Goal: Use online tool/utility: Utilize a website feature to perform a specific function

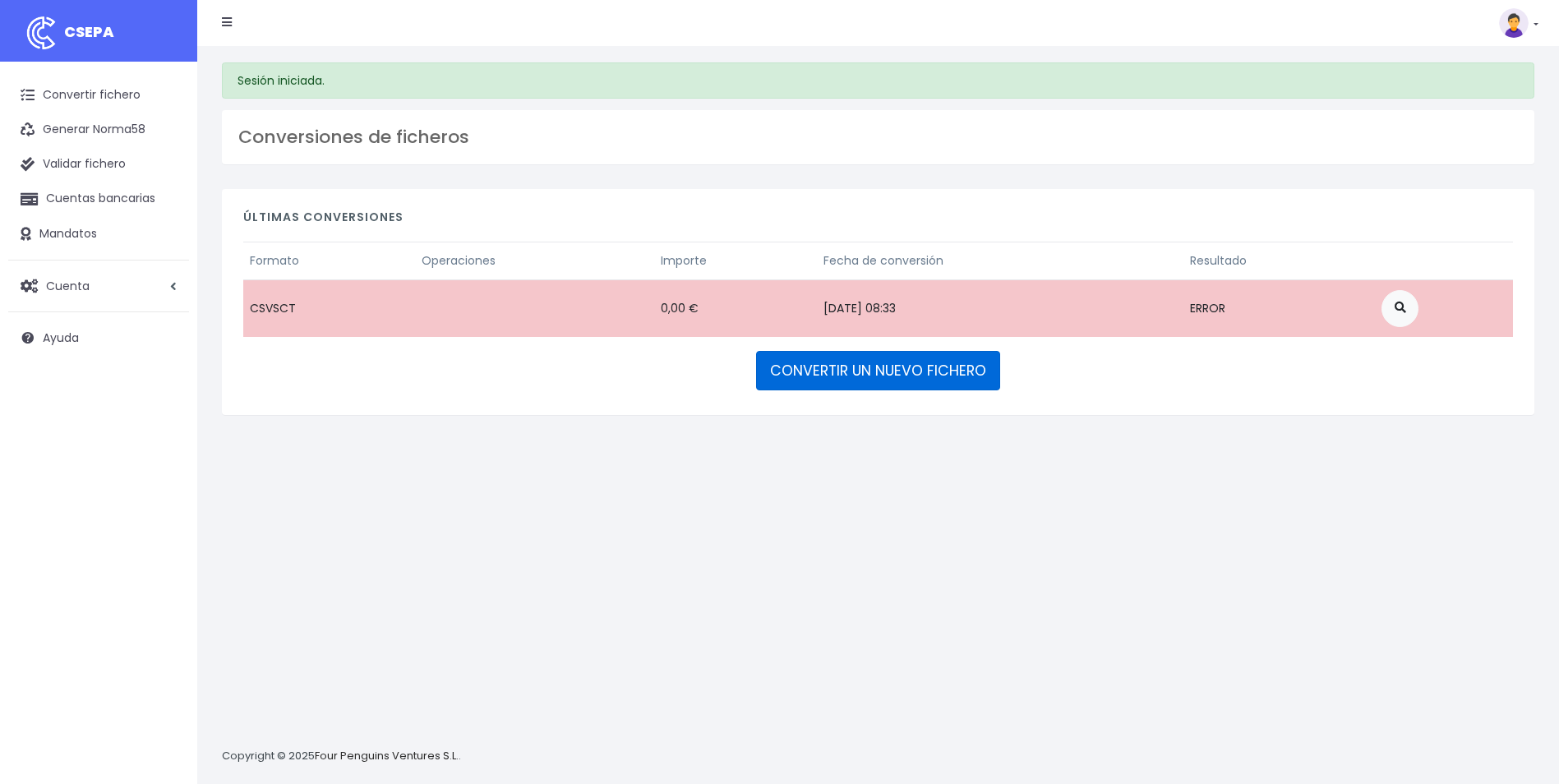
click at [920, 371] on link "CONVERTIR UN NUEVO FICHERO" at bounding box center [878, 370] width 244 height 39
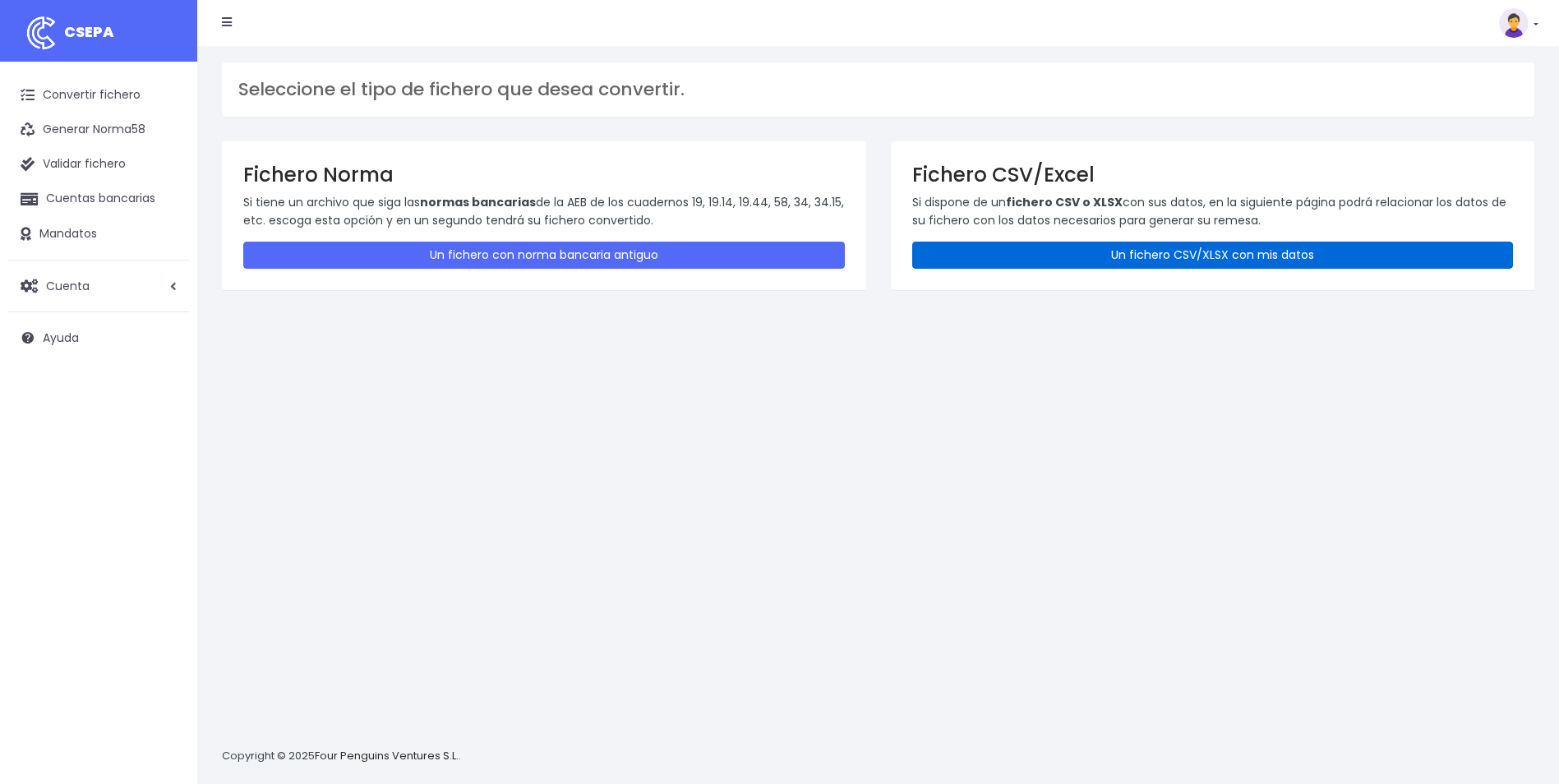
click at [1131, 257] on link "Un fichero CSV/XLSX con mis datos" at bounding box center [1213, 255] width 601 height 27
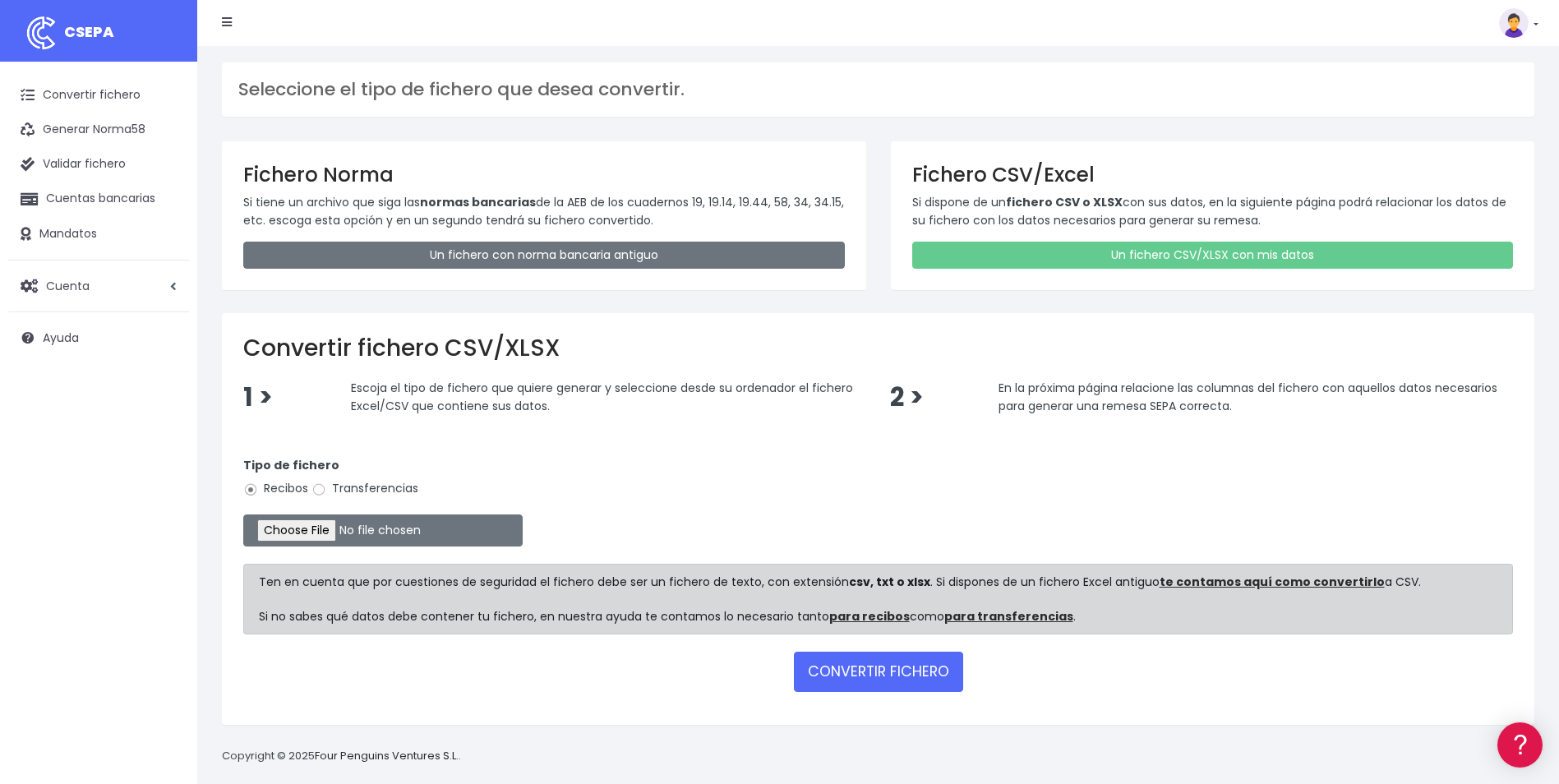
click at [324, 491] on input "Transferencias" at bounding box center [318, 489] width 14 height 14
radio input "true"
click at [328, 527] on input "file" at bounding box center [383, 530] width 279 height 32
type input "C:\fakepath\REEMBOLSO 0576 VIAJES ABRAMAR 161,45.csv"
click at [885, 679] on button "CONVERTIR FICHERO" at bounding box center [879, 670] width 170 height 39
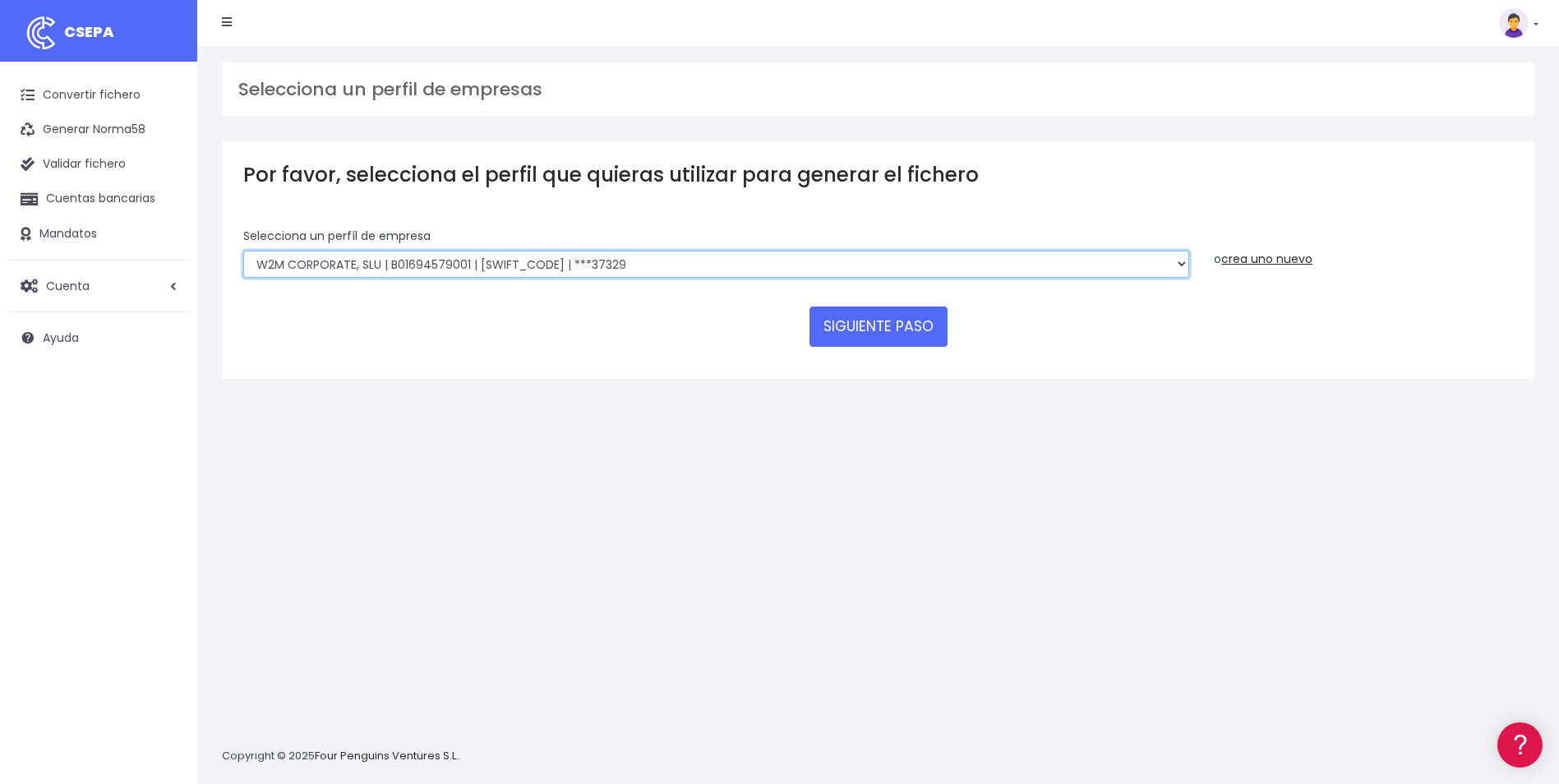
click at [812, 264] on select "World 2 Meet SLU | B62880992001 | BSABESBBXXX | ***97721 WORLD2MEET,S.L.U | B62…" at bounding box center [715, 264] width 945 height 28
select select "2777"
click at [243, 250] on select "World 2 Meet SLU | B62880992001 | BSABESBBXXX | ***97721 WORLD2MEET,S.L.U | B62…" at bounding box center [715, 264] width 945 height 28
click at [920, 327] on button "SIGUIENTE PASO" at bounding box center [878, 326] width 138 height 39
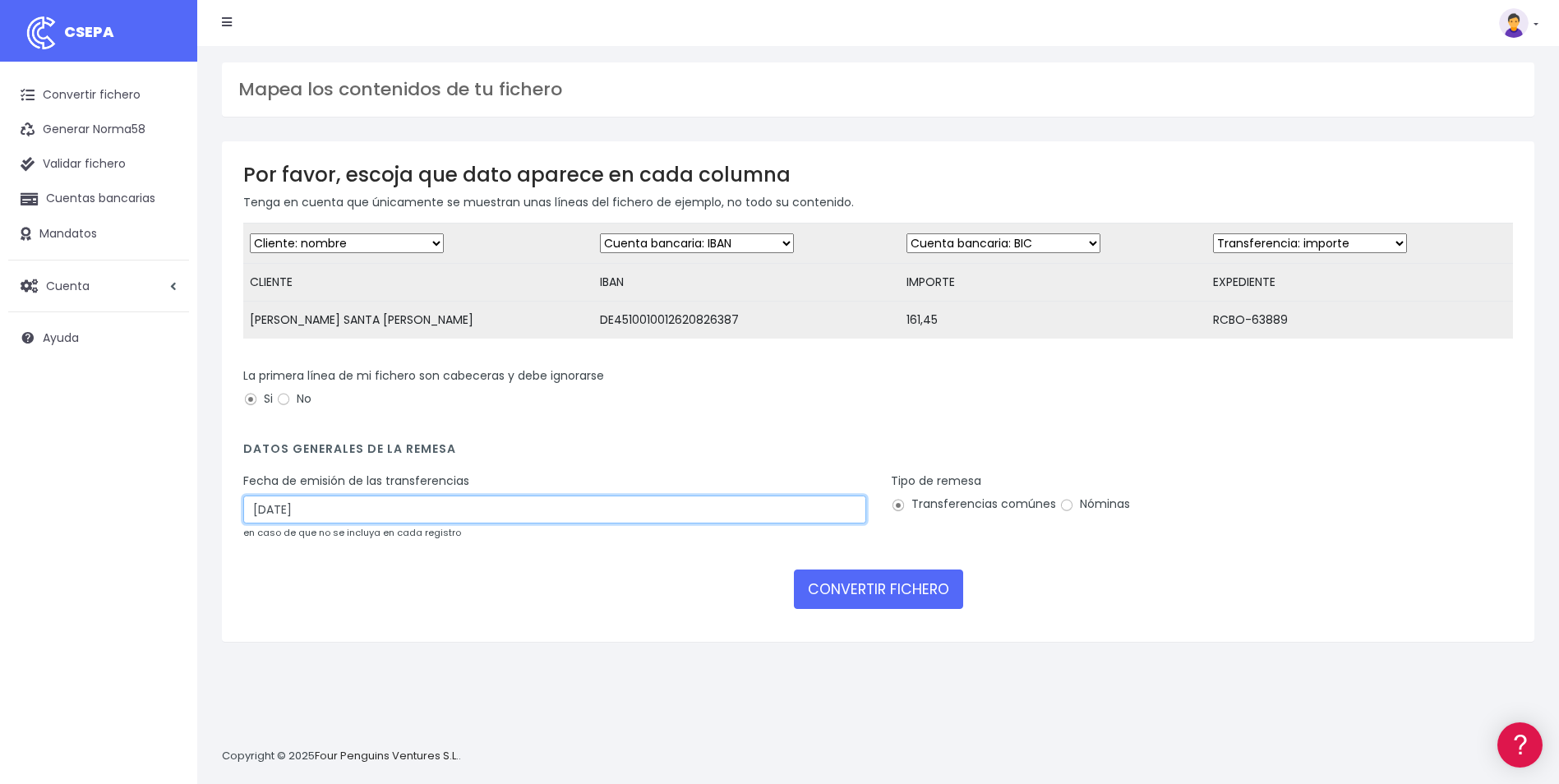
click at [656, 523] on input "[DATE]" at bounding box center [554, 509] width 622 height 28
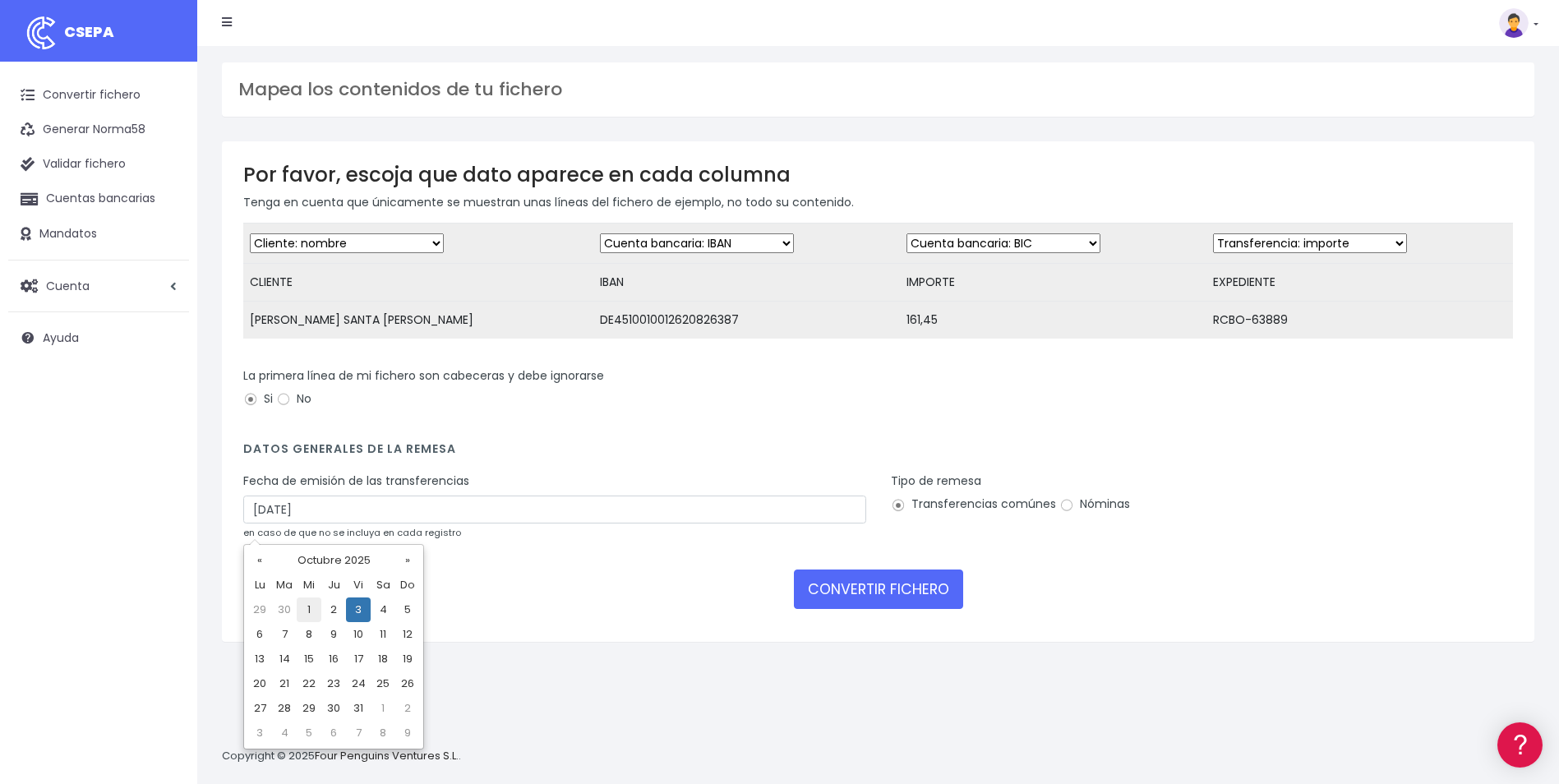
click at [308, 611] on td "1" at bounding box center [309, 610] width 25 height 25
type input "[DATE]"
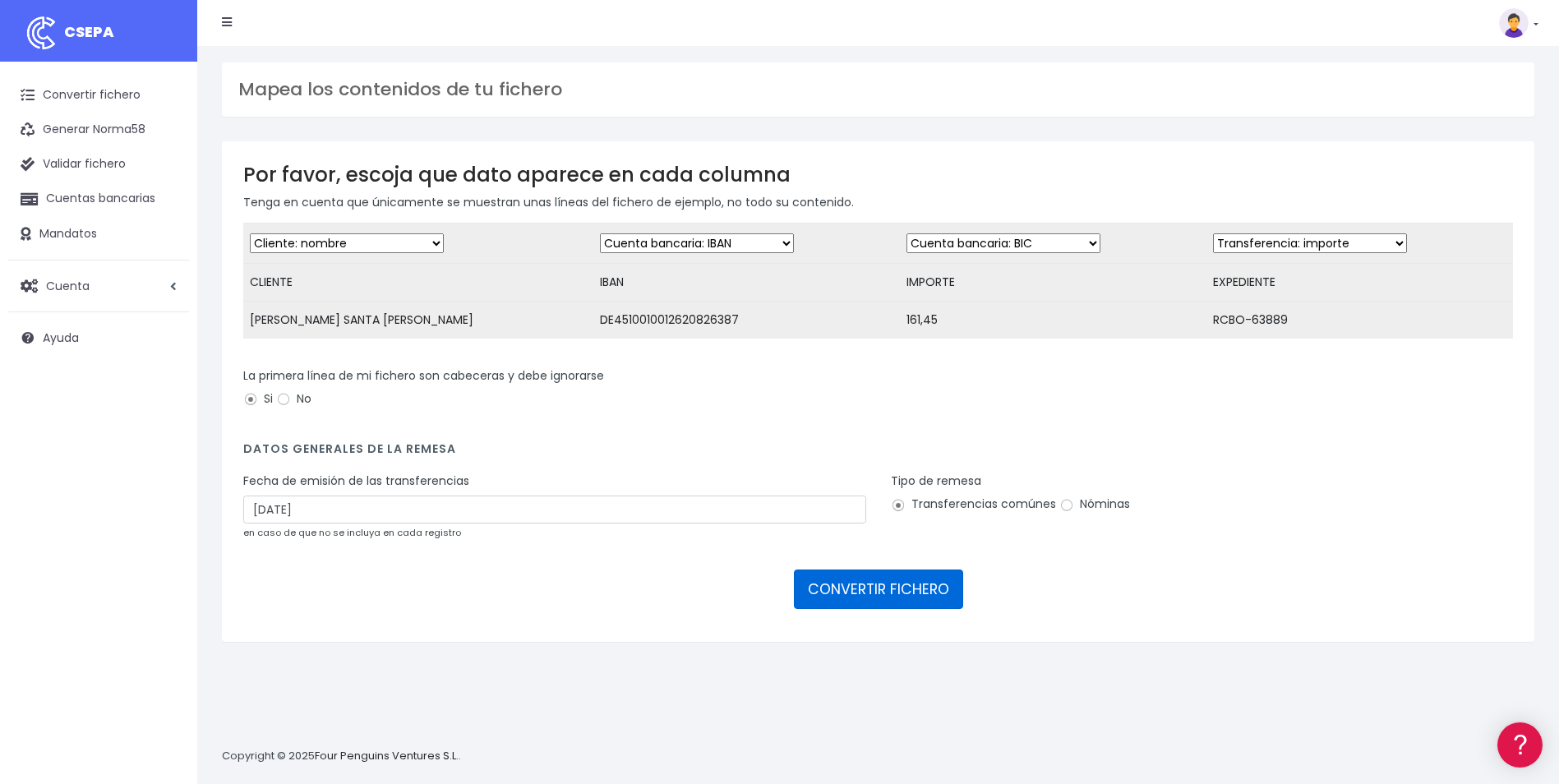
click at [936, 609] on button "CONVERTIR FICHERO" at bounding box center [879, 588] width 170 height 39
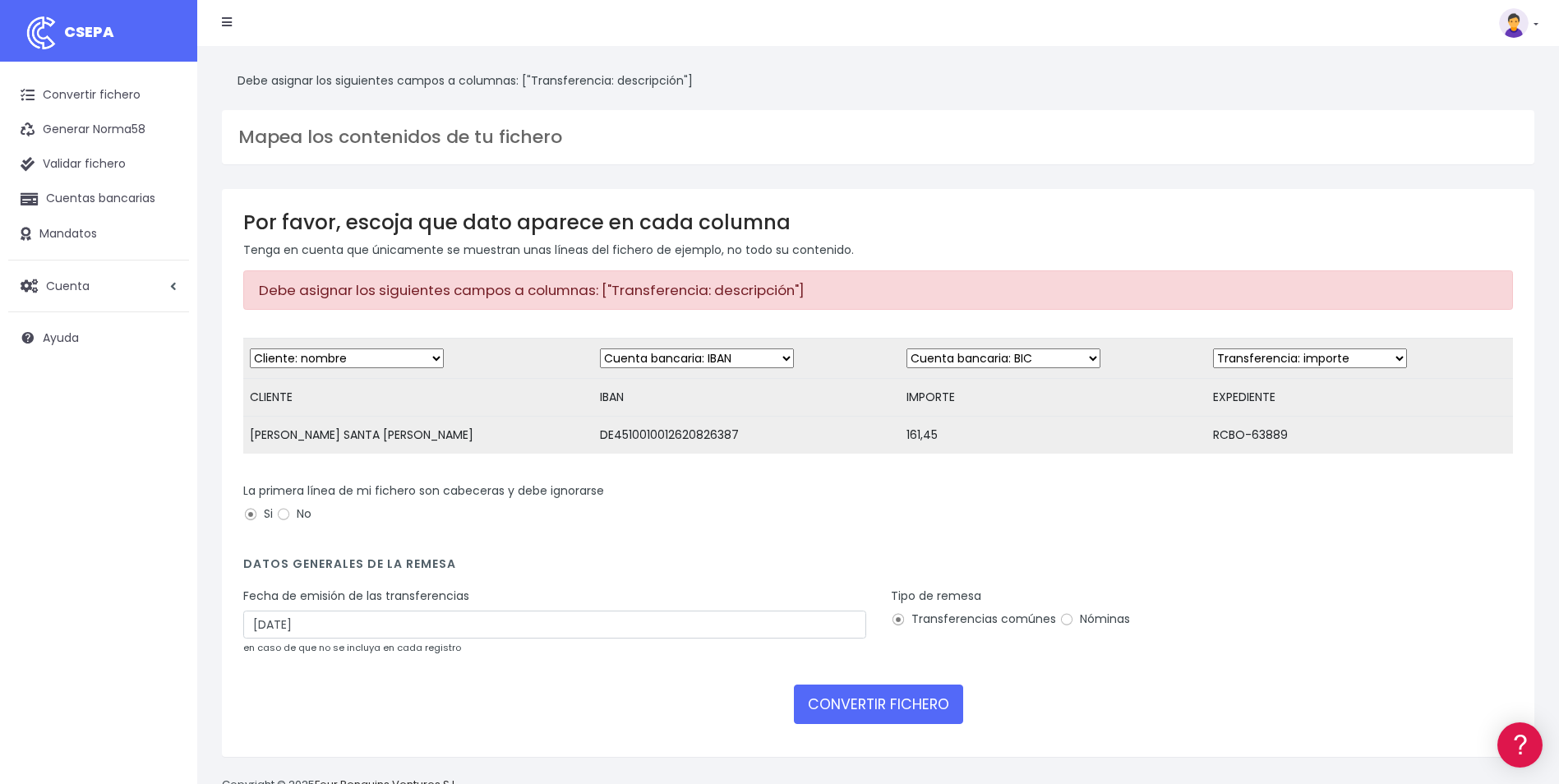
click at [1019, 370] on td "Desechar campo Cliente: nombre Cliente: DNI Cliente: Email Cliente: referencia …" at bounding box center [1053, 357] width 306 height 40
click at [1023, 364] on select "Desechar campo Cliente: nombre Cliente: DNI Cliente: Email Cliente: referencia …" at bounding box center [1003, 358] width 194 height 19
select select "amount"
click at [907, 349] on select "Desechar campo Cliente: nombre Cliente: DNI Cliente: Email Cliente: referencia …" at bounding box center [1003, 358] width 194 height 19
click at [1281, 353] on select "Desechar campo Cliente: nombre Cliente: DNI Cliente: Email Cliente: referencia …" at bounding box center [1309, 358] width 194 height 19
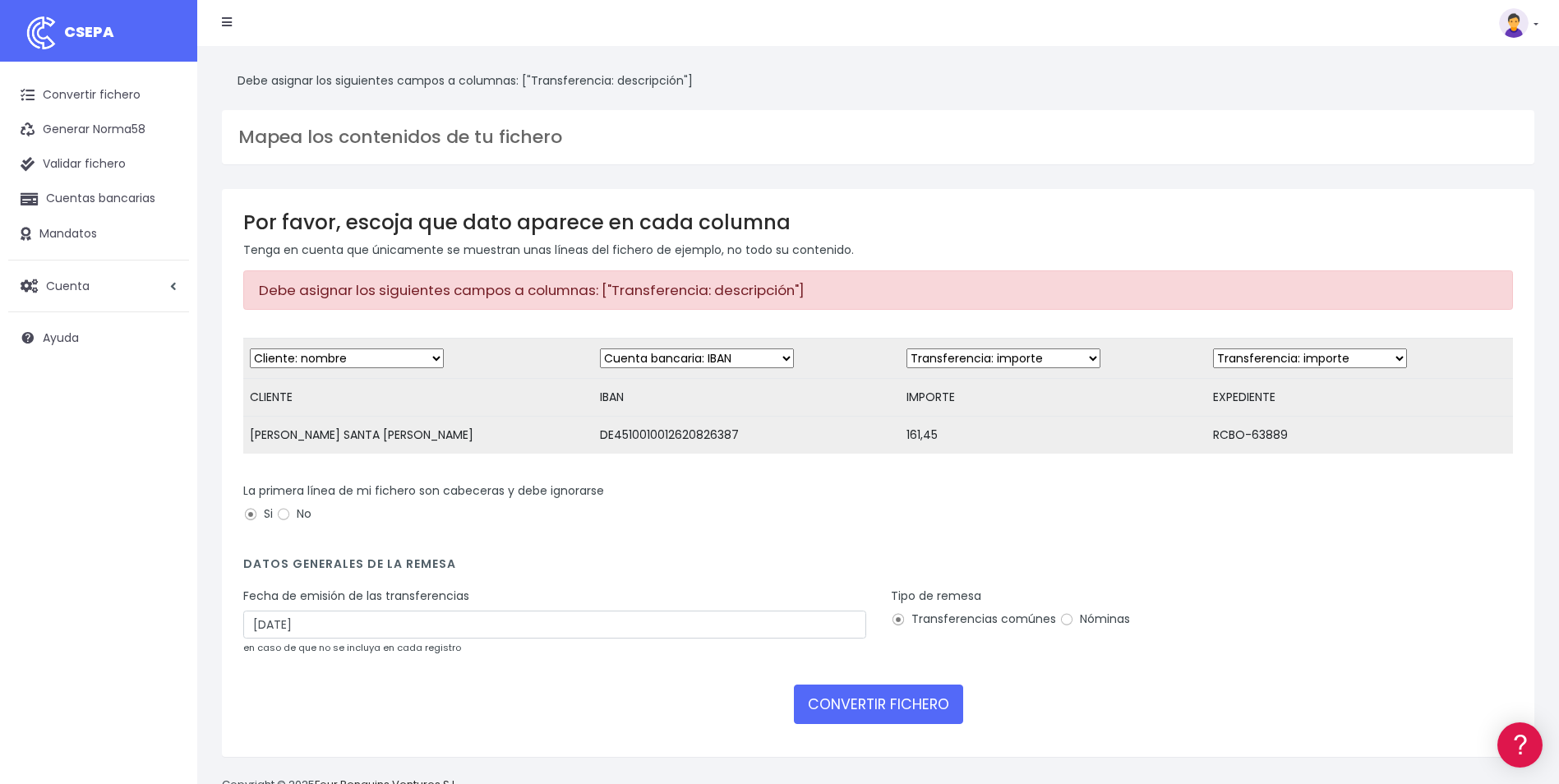
select select "description"
click at [1213, 349] on select "Desechar campo Cliente: nombre Cliente: DNI Cliente: Email Cliente: referencia …" at bounding box center [1309, 358] width 194 height 19
click at [855, 715] on button "CONVERTIR FICHERO" at bounding box center [879, 703] width 170 height 39
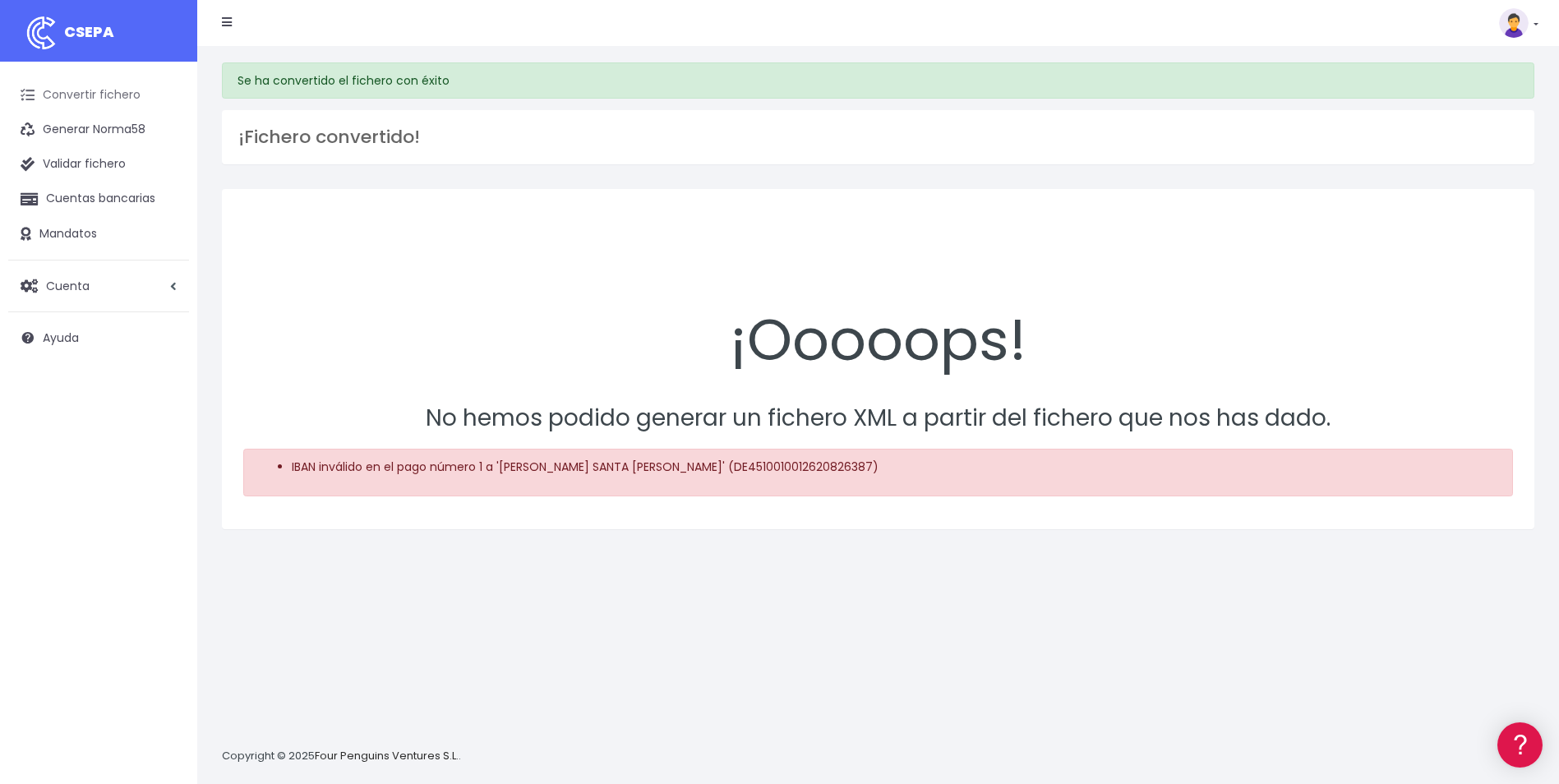
drag, startPoint x: 113, startPoint y: 91, endPoint x: 120, endPoint y: 90, distance: 7.1
click at [113, 91] on link "Convertir fichero" at bounding box center [99, 95] width 181 height 35
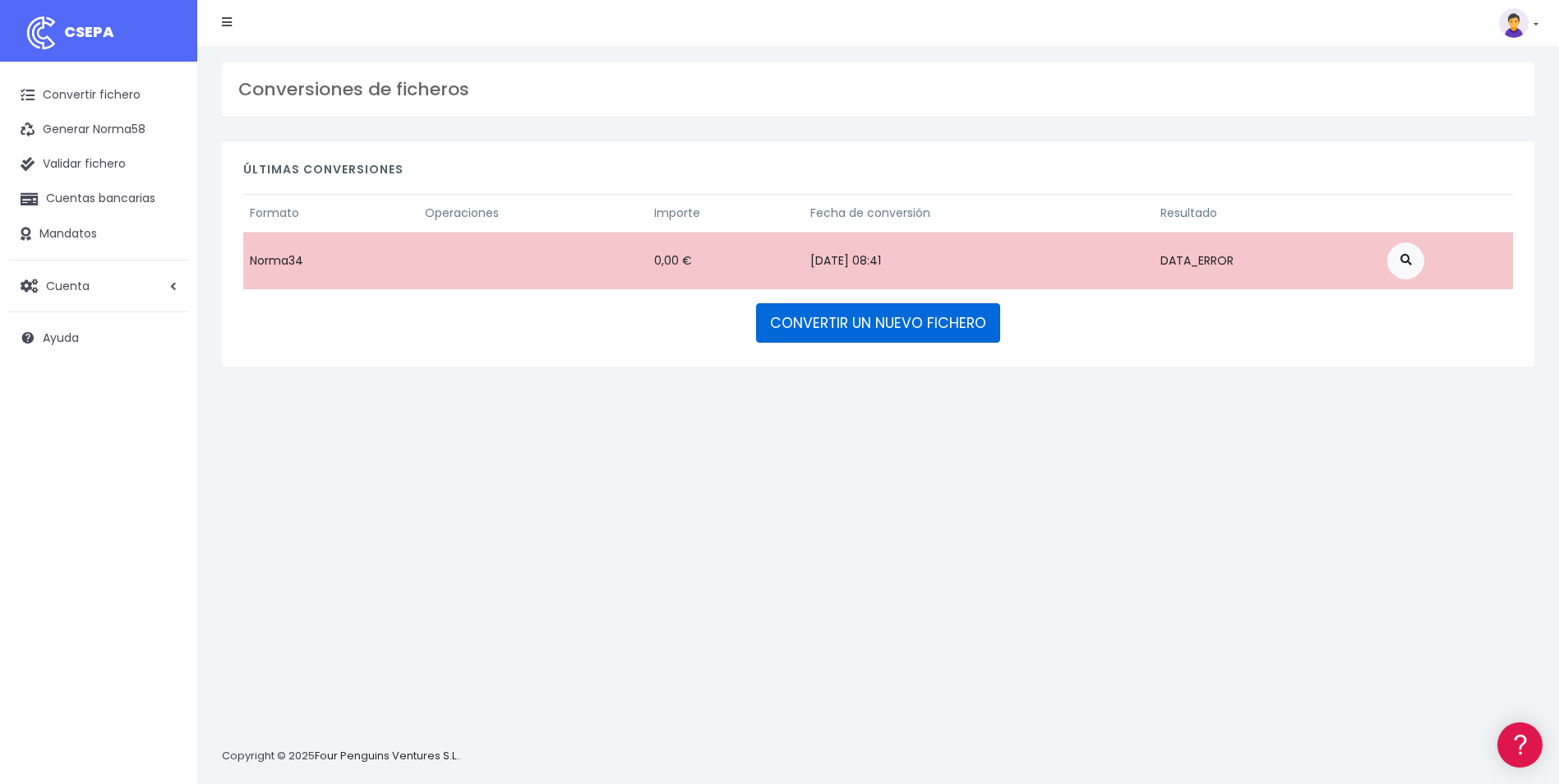
click at [957, 324] on link "CONVERTIR UN NUEVO FICHERO" at bounding box center [878, 323] width 244 height 39
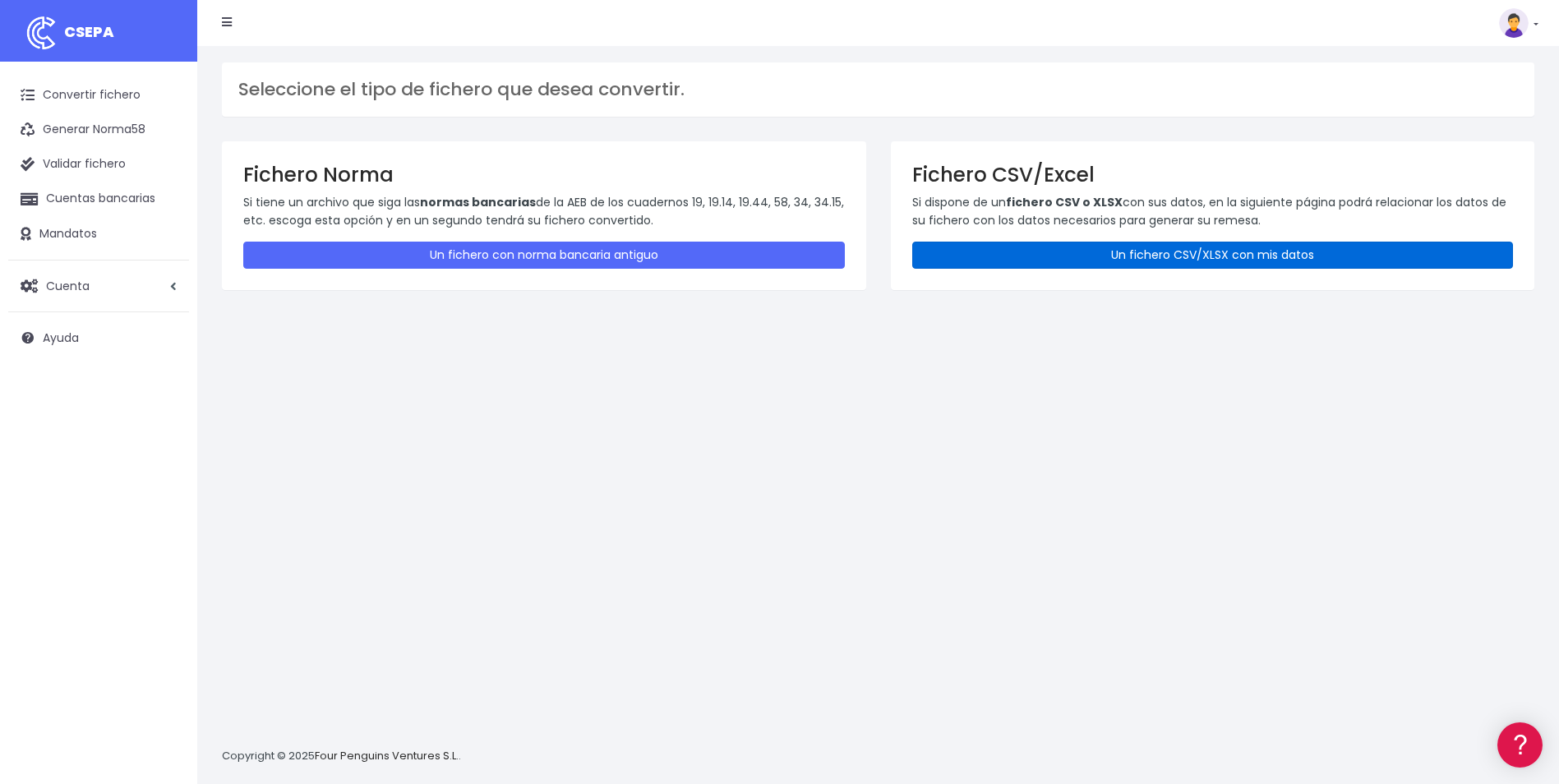
click at [1036, 256] on link "Un fichero CSV/XLSX con mis datos" at bounding box center [1213, 255] width 601 height 27
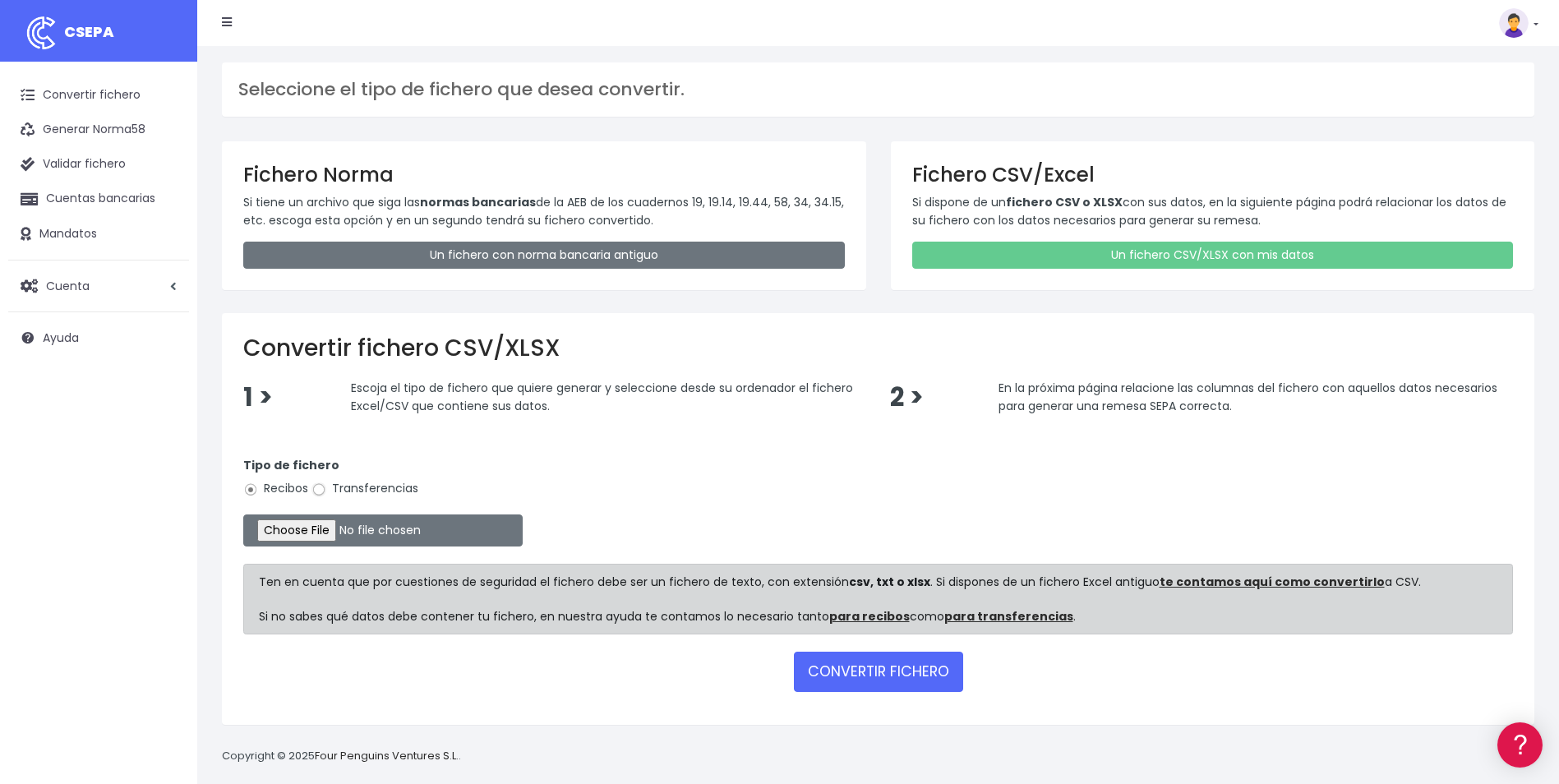
click at [327, 489] on input "Transferencias" at bounding box center [318, 489] width 14 height 14
radio input "true"
click at [308, 519] on input "file" at bounding box center [383, 530] width 279 height 32
type input "C:\fakepath\REEMBOLSO 0576 VIAJES ABRAMAR 161,45.csv"
click at [863, 686] on button "CONVERTIR FICHERO" at bounding box center [879, 670] width 170 height 39
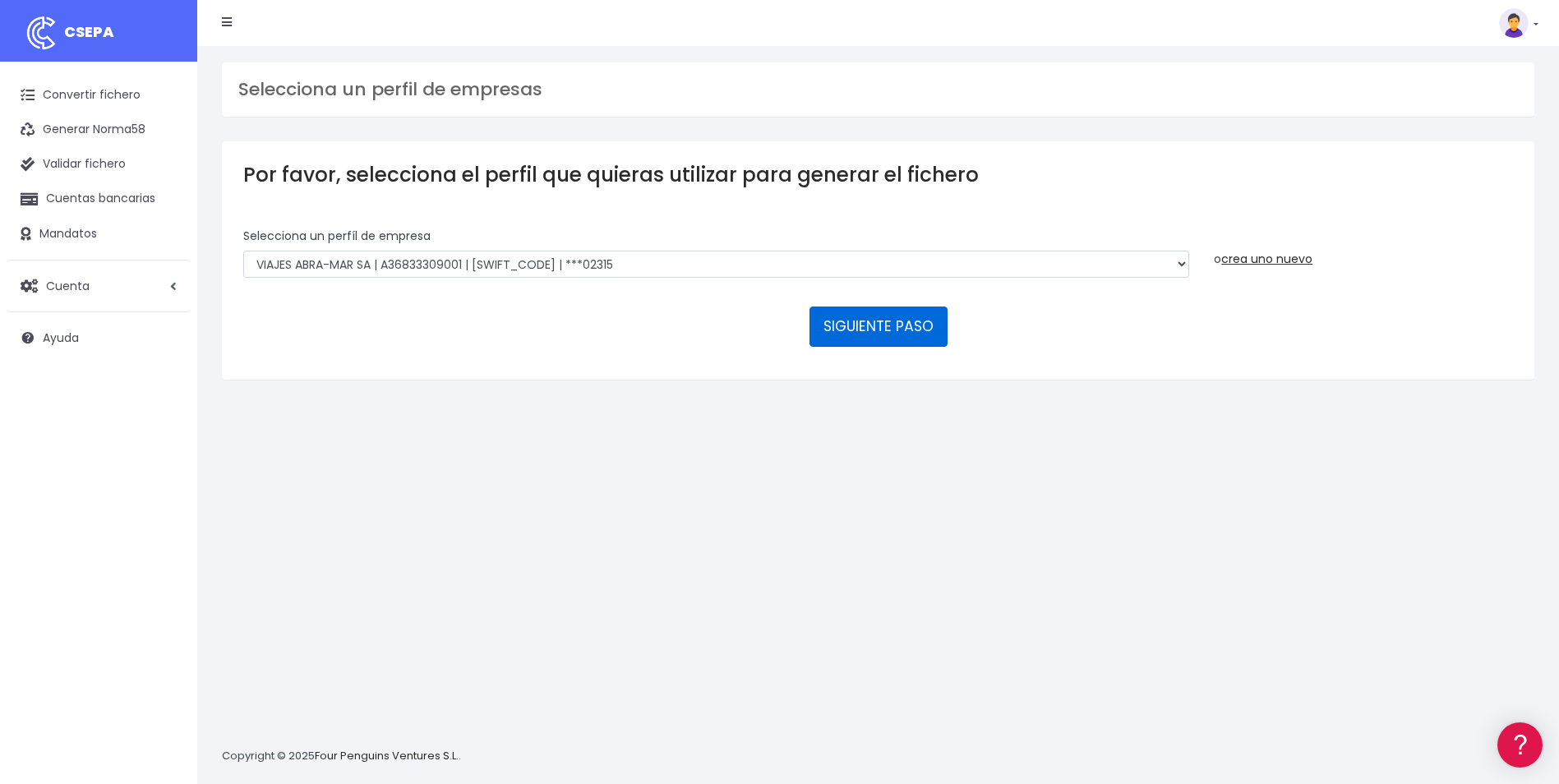
click at [912, 321] on button "SIGUIENTE PASO" at bounding box center [878, 326] width 138 height 39
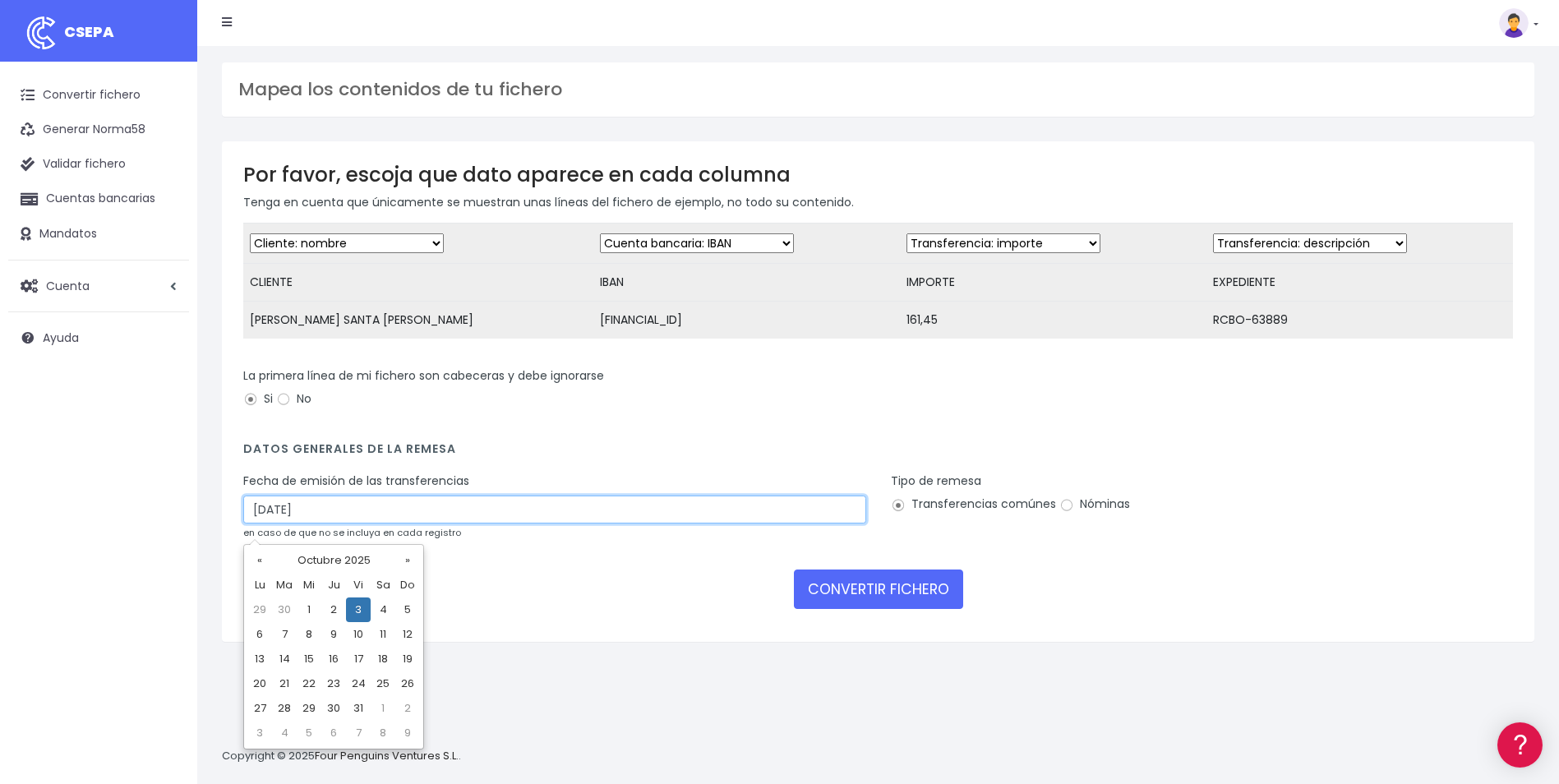
click at [606, 516] on input "[DATE]" at bounding box center [554, 509] width 622 height 28
click at [309, 607] on td "1" at bounding box center [309, 610] width 25 height 25
type input "[DATE]"
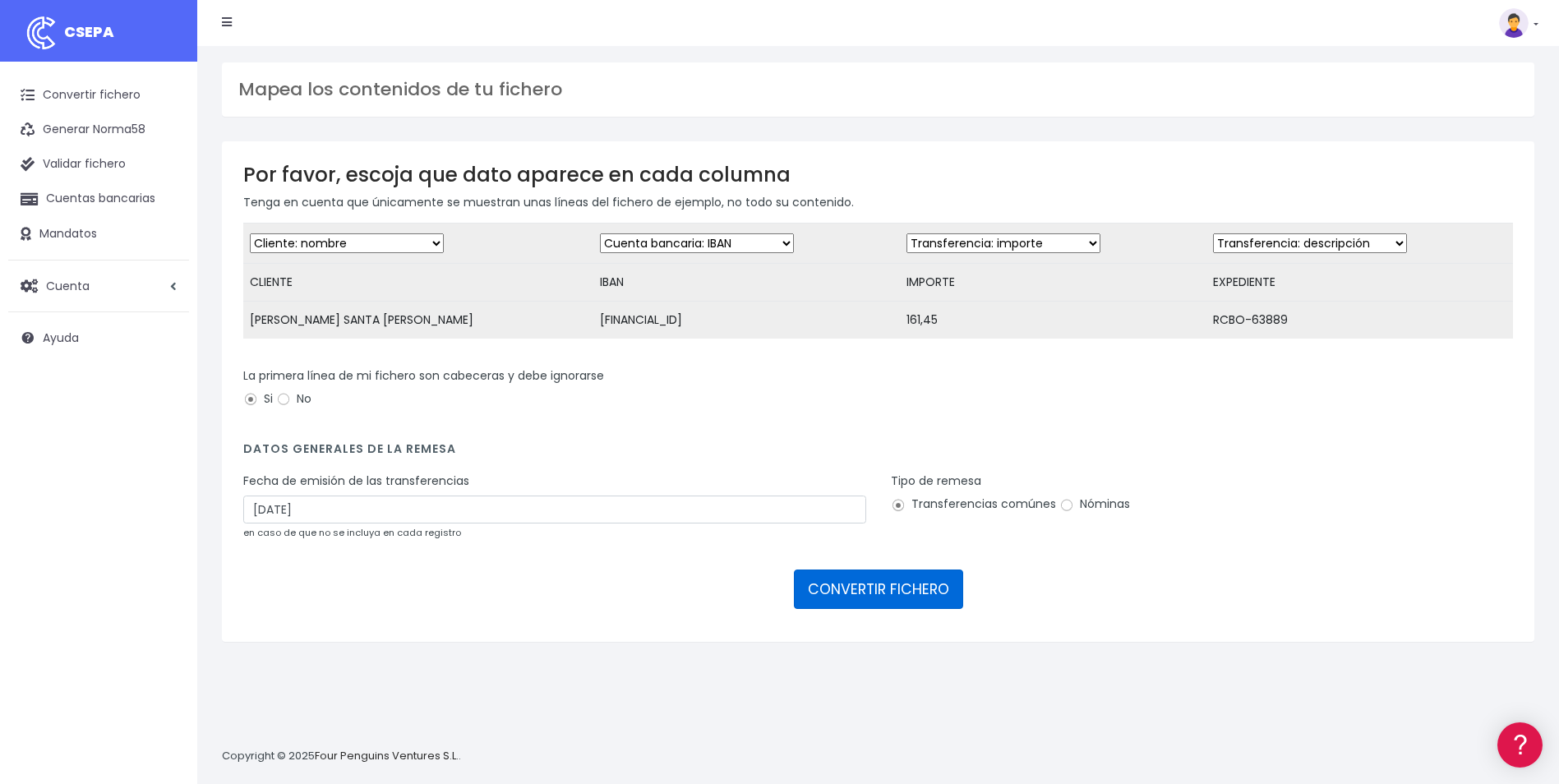
click at [852, 592] on button "CONVERTIR FICHERO" at bounding box center [879, 588] width 170 height 39
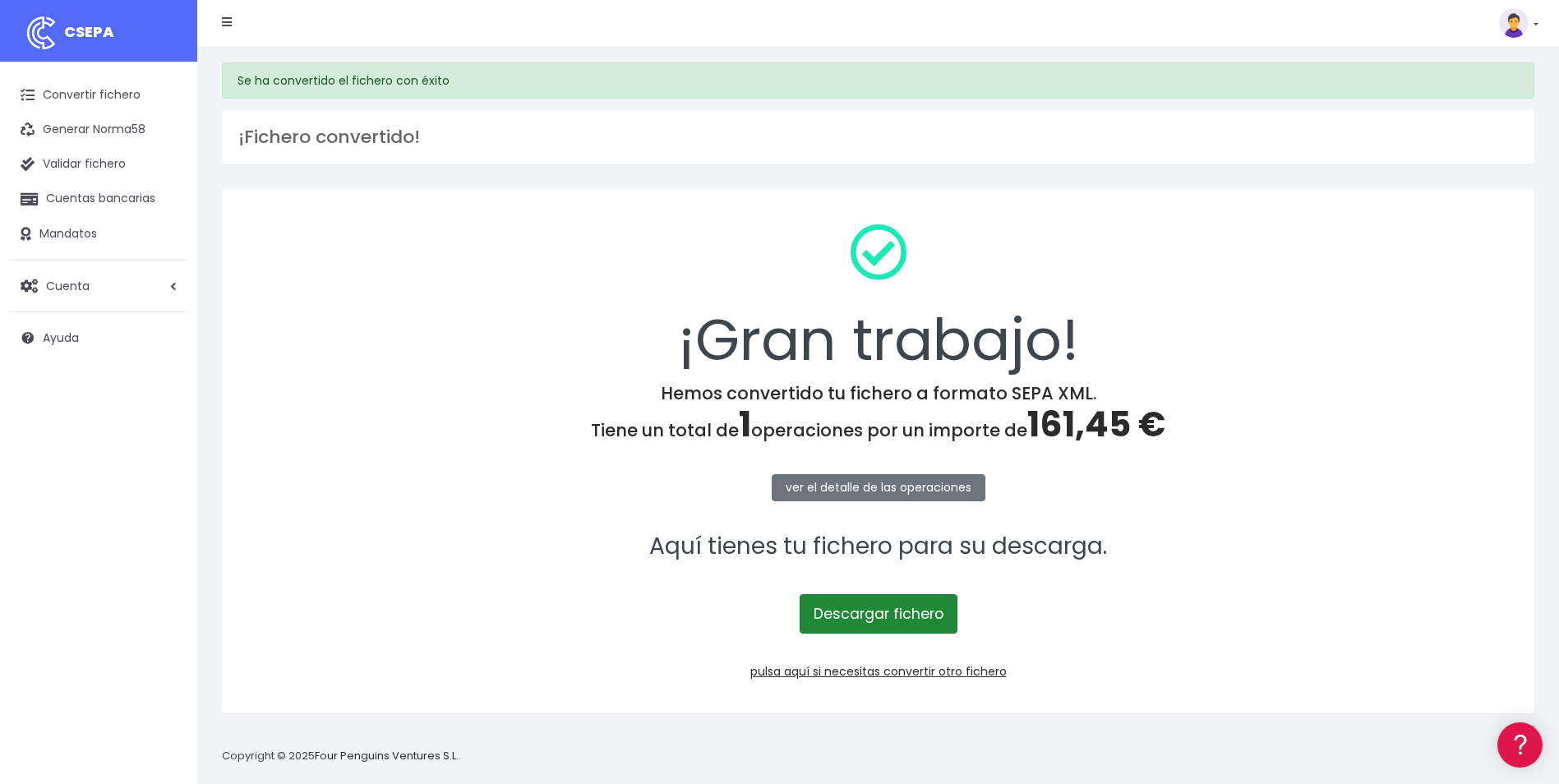
click at [906, 609] on link "Descargar fichero" at bounding box center [879, 614] width 158 height 39
click at [91, 103] on link "Convertir fichero" at bounding box center [99, 95] width 181 height 35
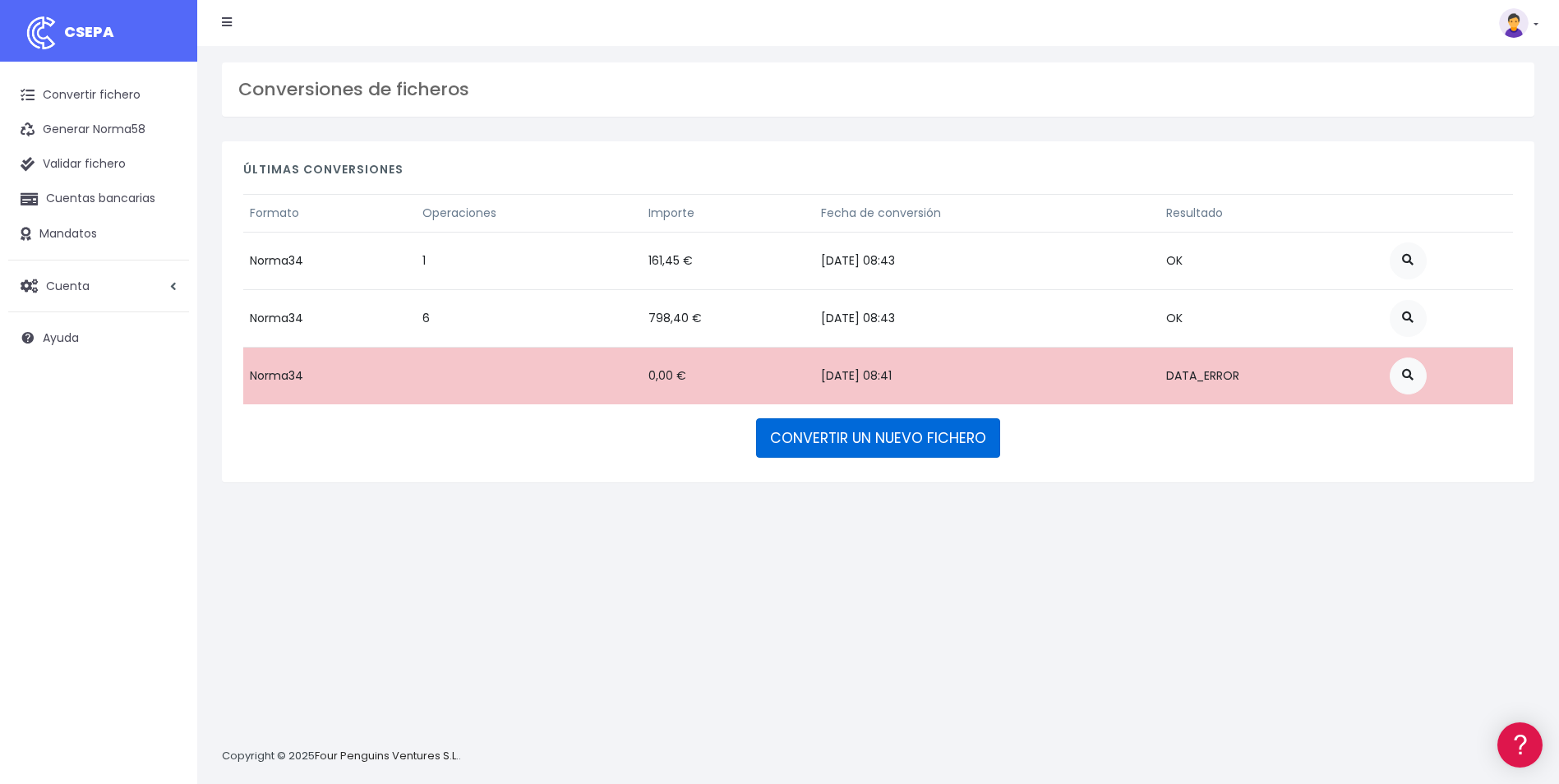
click at [843, 438] on link "CONVERTIR UN NUEVO FICHERO" at bounding box center [878, 437] width 244 height 39
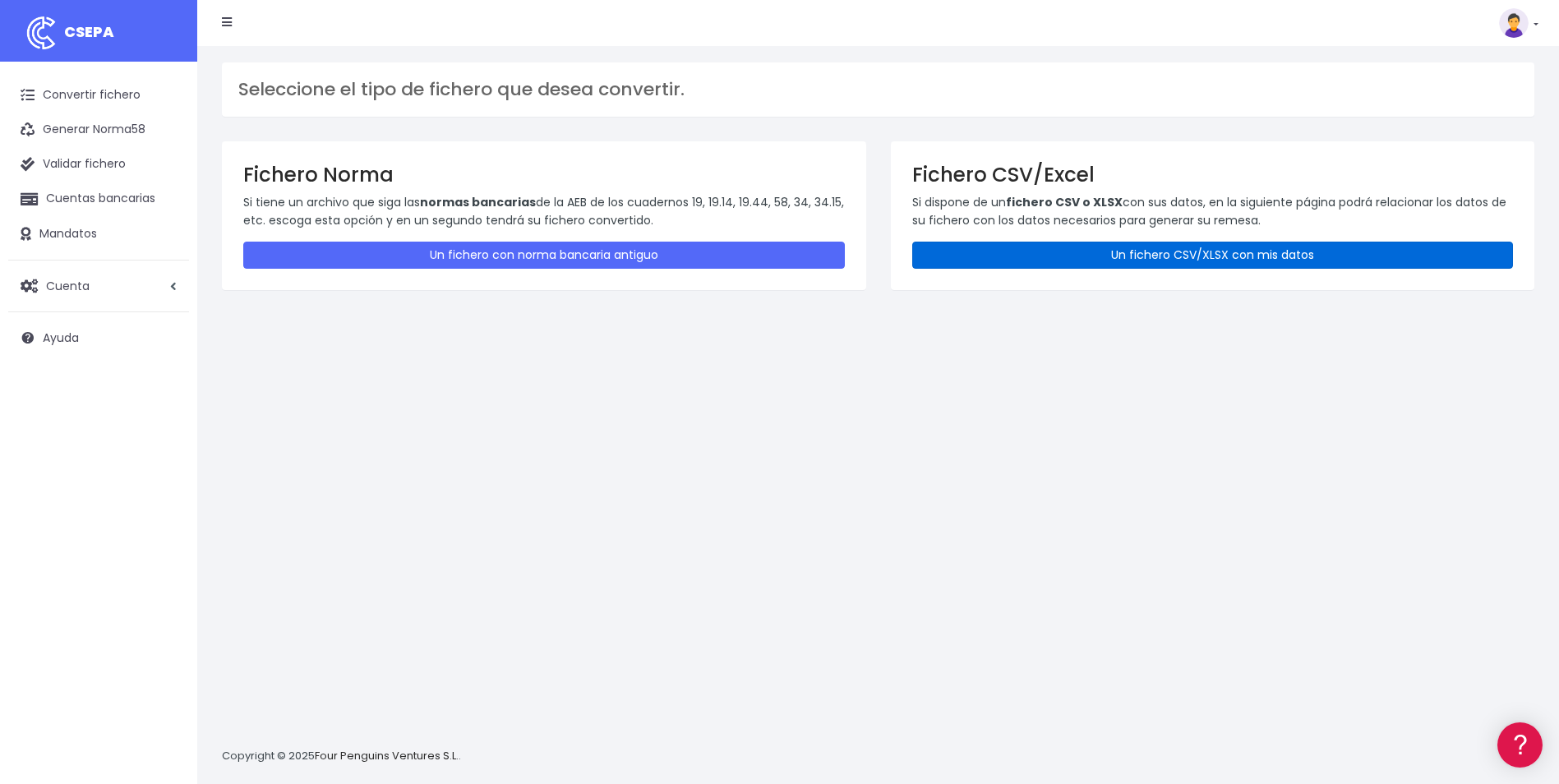
click at [1146, 251] on link "Un fichero CSV/XLSX con mis datos" at bounding box center [1213, 255] width 601 height 27
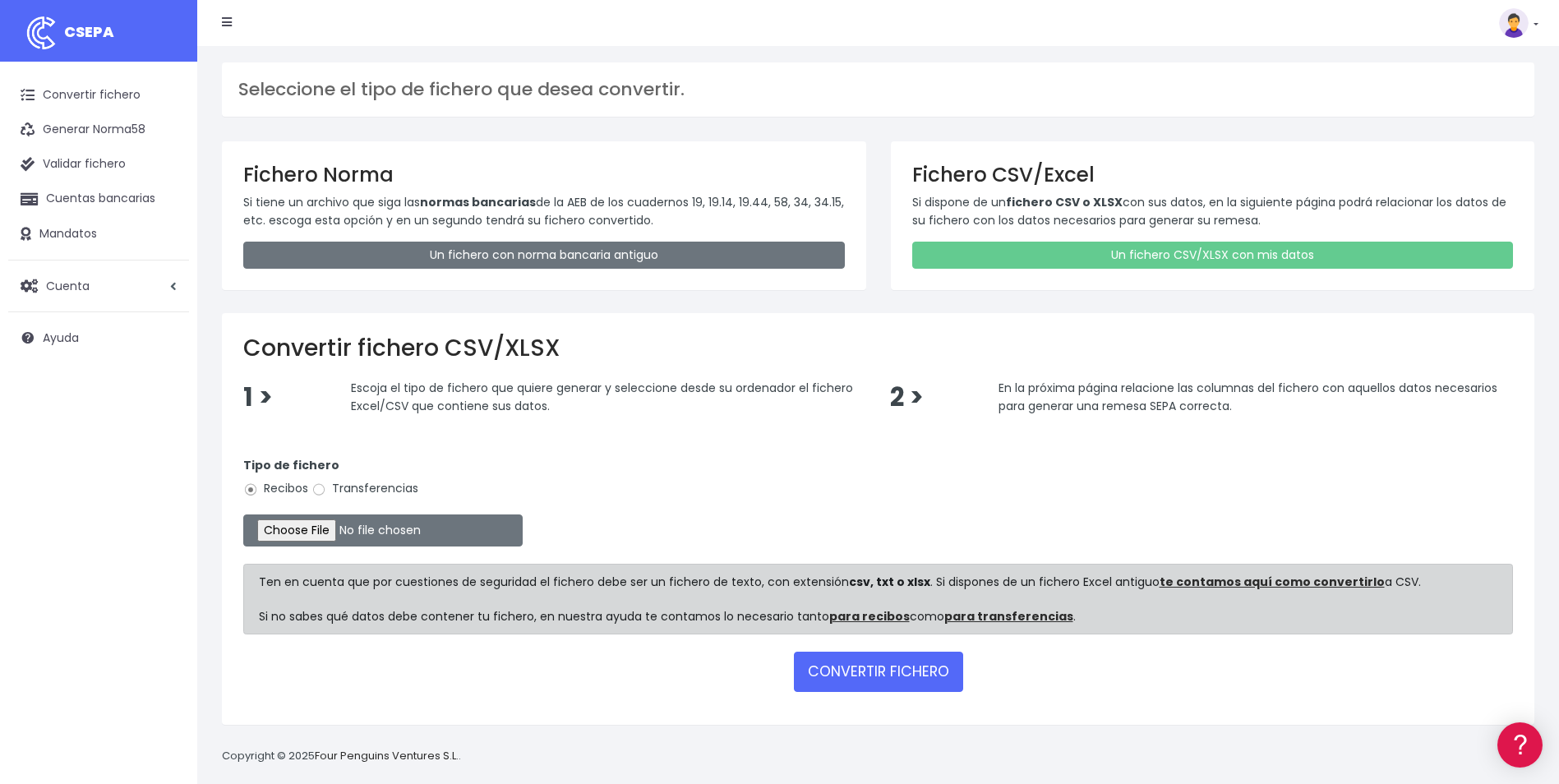
click at [343, 484] on label "Transferencias" at bounding box center [364, 488] width 107 height 17
click at [327, 484] on input "Transferencias" at bounding box center [318, 489] width 14 height 14
radio input "true"
click at [303, 526] on input "file" at bounding box center [383, 530] width 279 height 32
type input "C:\fakepath\REEMBOLSOS 0535 W2M CORPORATE 24891,24 .csv"
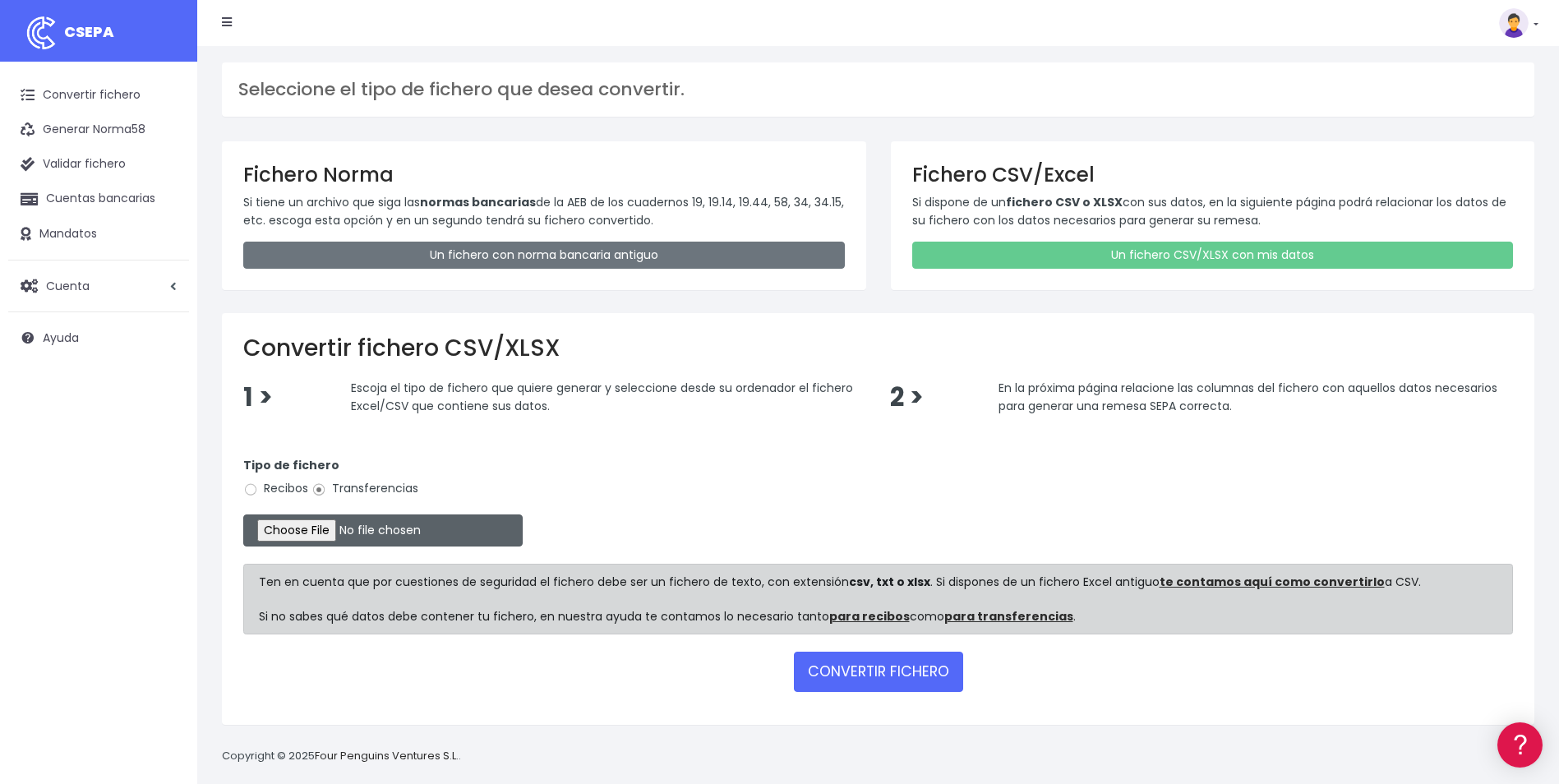
click at [322, 536] on input "file" at bounding box center [383, 530] width 279 height 32
click at [322, 533] on input "file" at bounding box center [383, 530] width 279 height 32
type input "C:\fakepath\REEMBOLSOS 0535 W2M CORPORATE 24891,24 .csv"
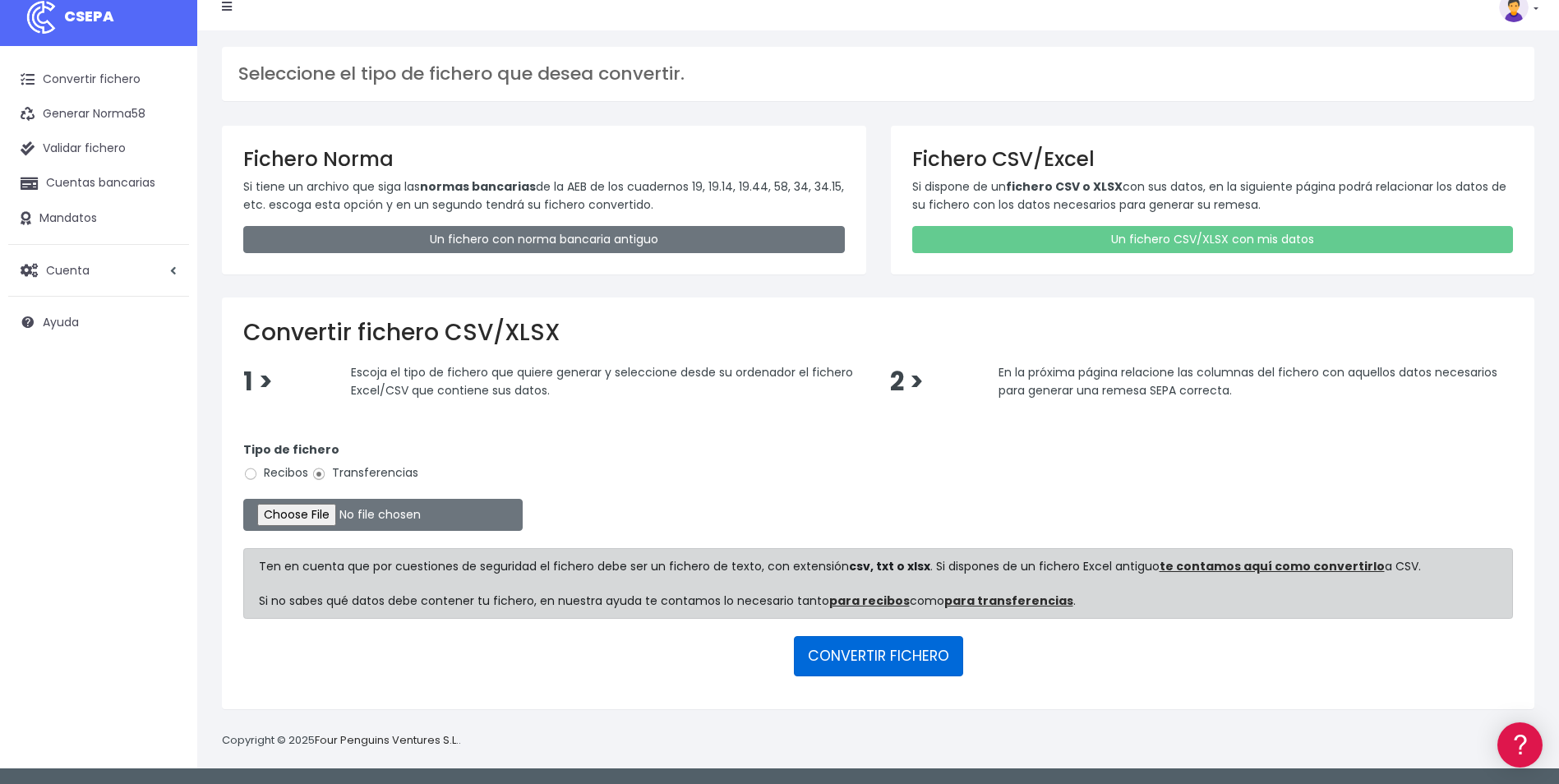
click at [891, 657] on button "CONVERTIR FICHERO" at bounding box center [879, 655] width 170 height 39
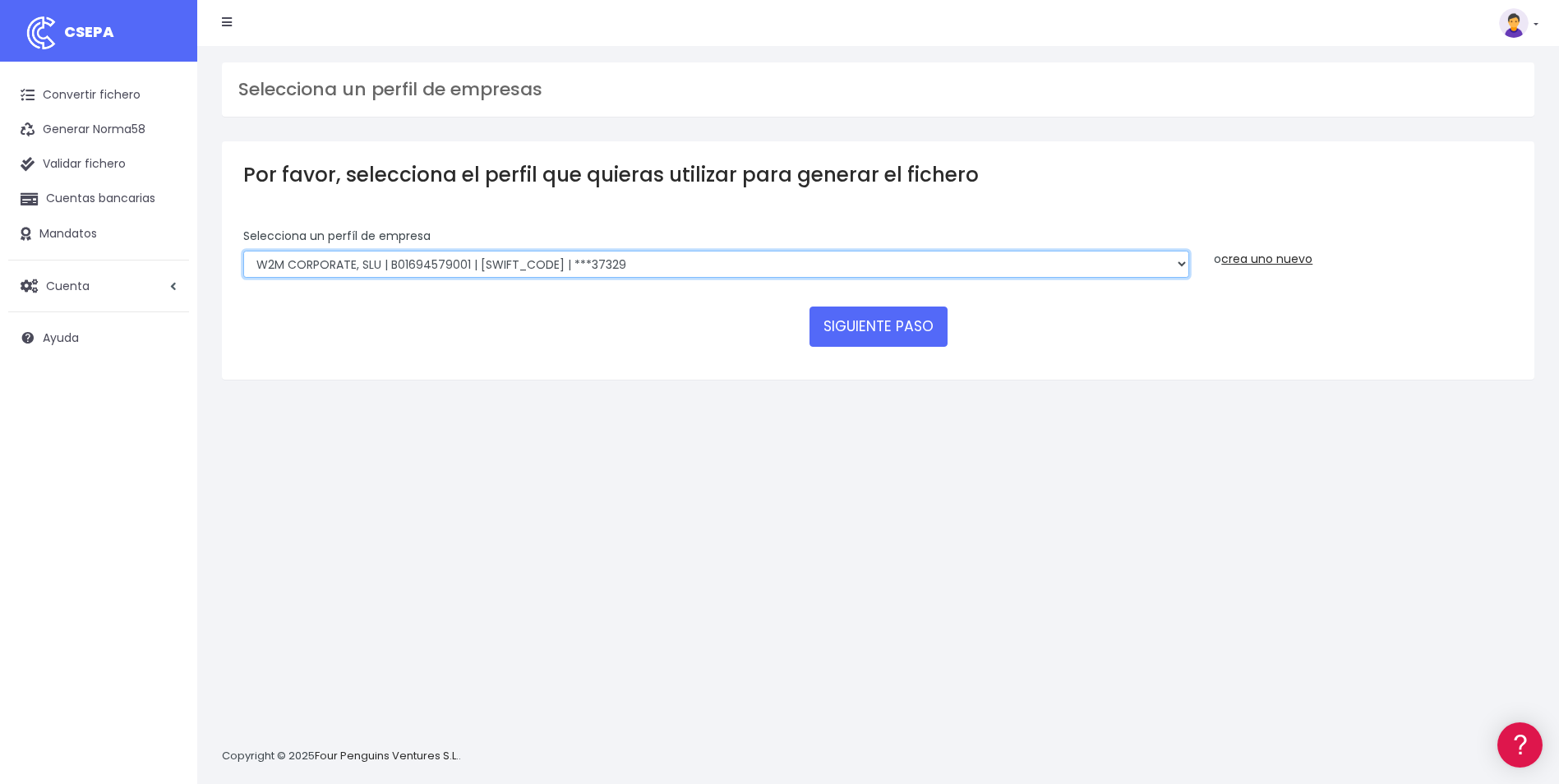
click at [759, 268] on select "World 2 Meet SLU | B62880992001 | [SWIFT_CODE] | ***97721 WORLD2MEET,S.L.U | B6…" at bounding box center [715, 264] width 945 height 28
select select "2122"
click at [243, 250] on select "World 2 Meet SLU | B62880992001 | [SWIFT_CODE] | ***97721 WORLD2MEET,S.L.U | B6…" at bounding box center [715, 264] width 945 height 28
click at [939, 333] on button "SIGUIENTE PASO" at bounding box center [878, 326] width 138 height 39
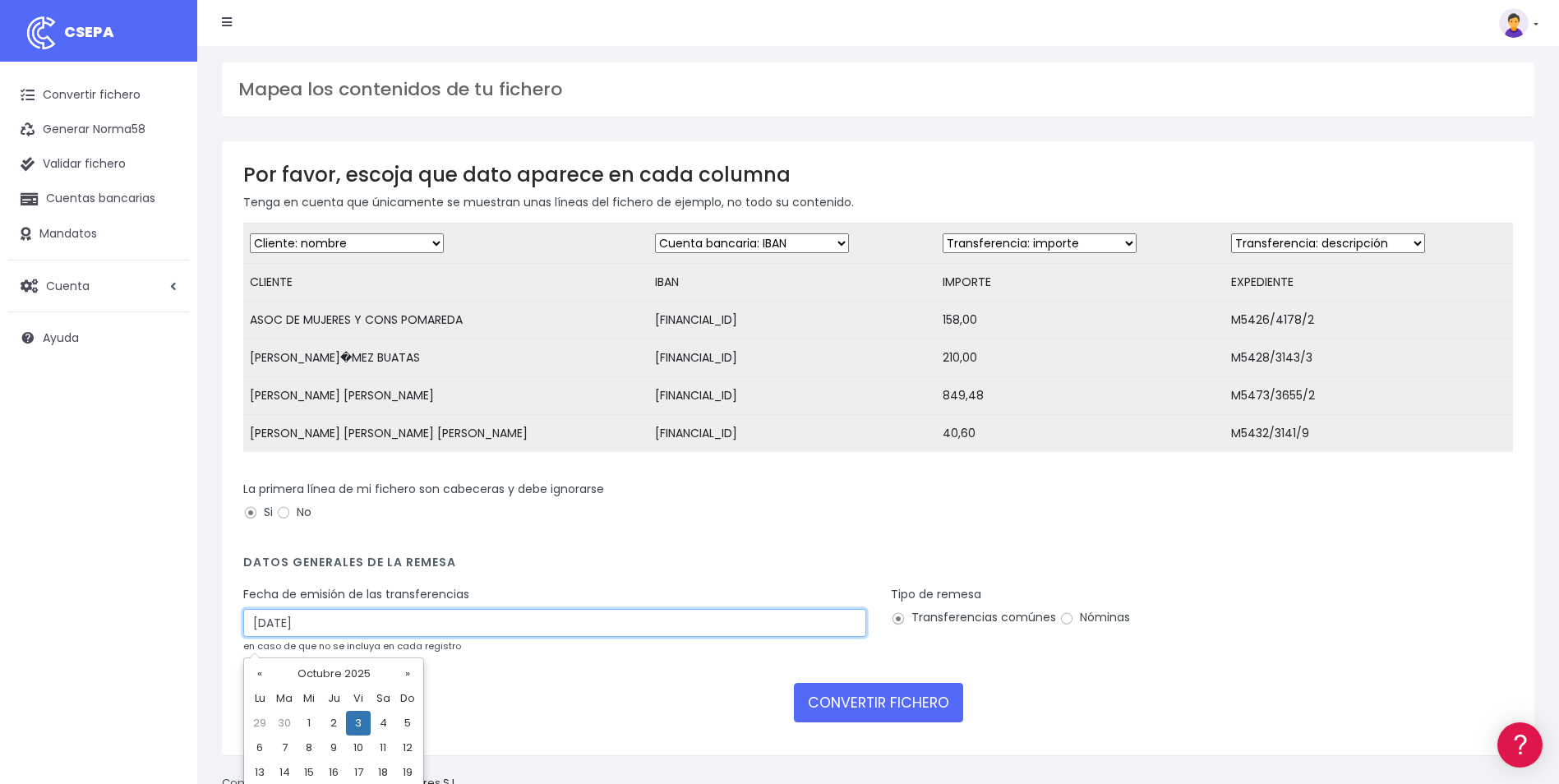
click at [330, 635] on input "[DATE]" at bounding box center [554, 622] width 622 height 28
click at [311, 718] on td "1" at bounding box center [309, 723] width 25 height 25
type input "01/10/2025"
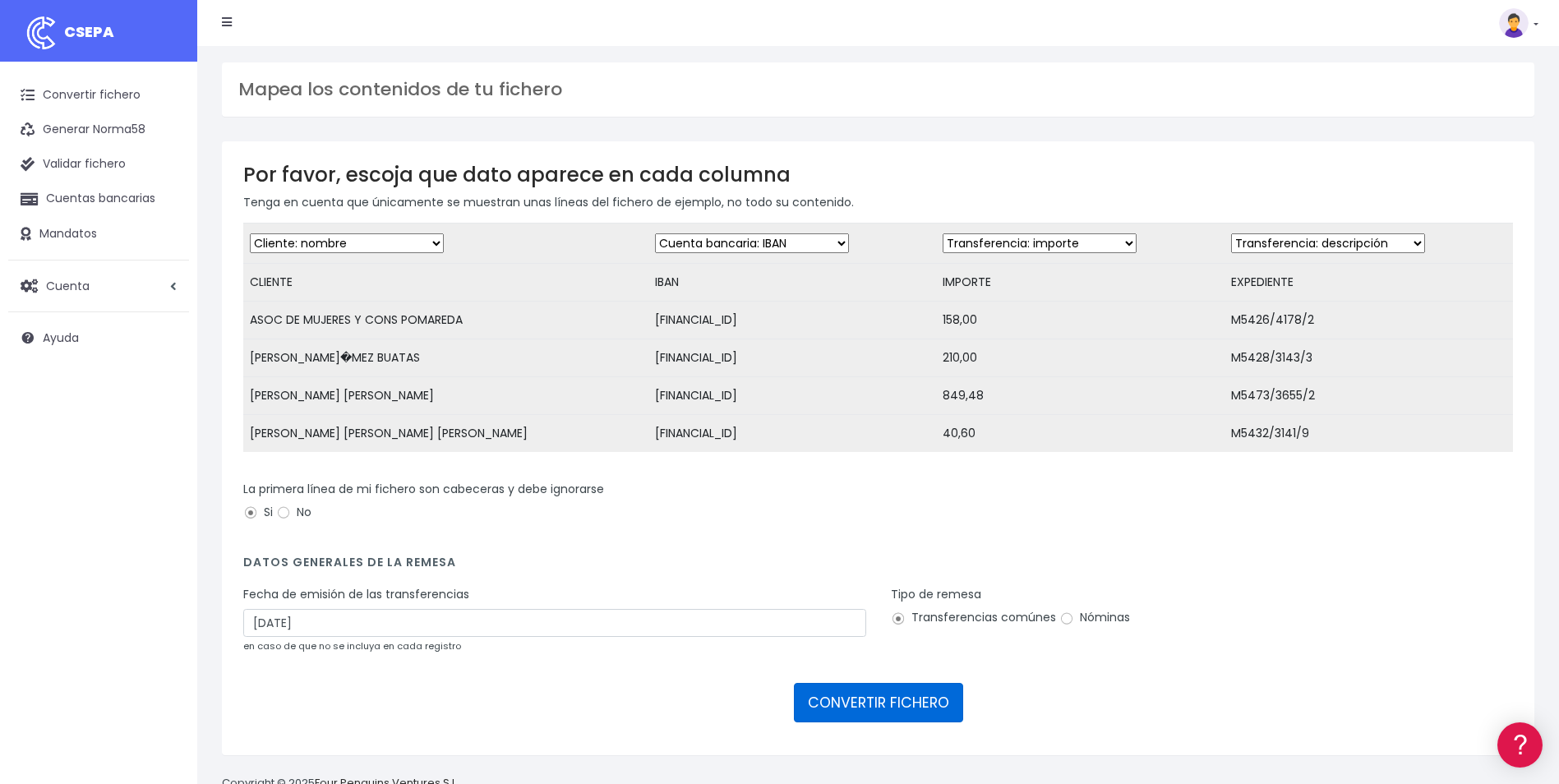
click at [934, 722] on button "CONVERTIR FICHERO" at bounding box center [879, 702] width 170 height 39
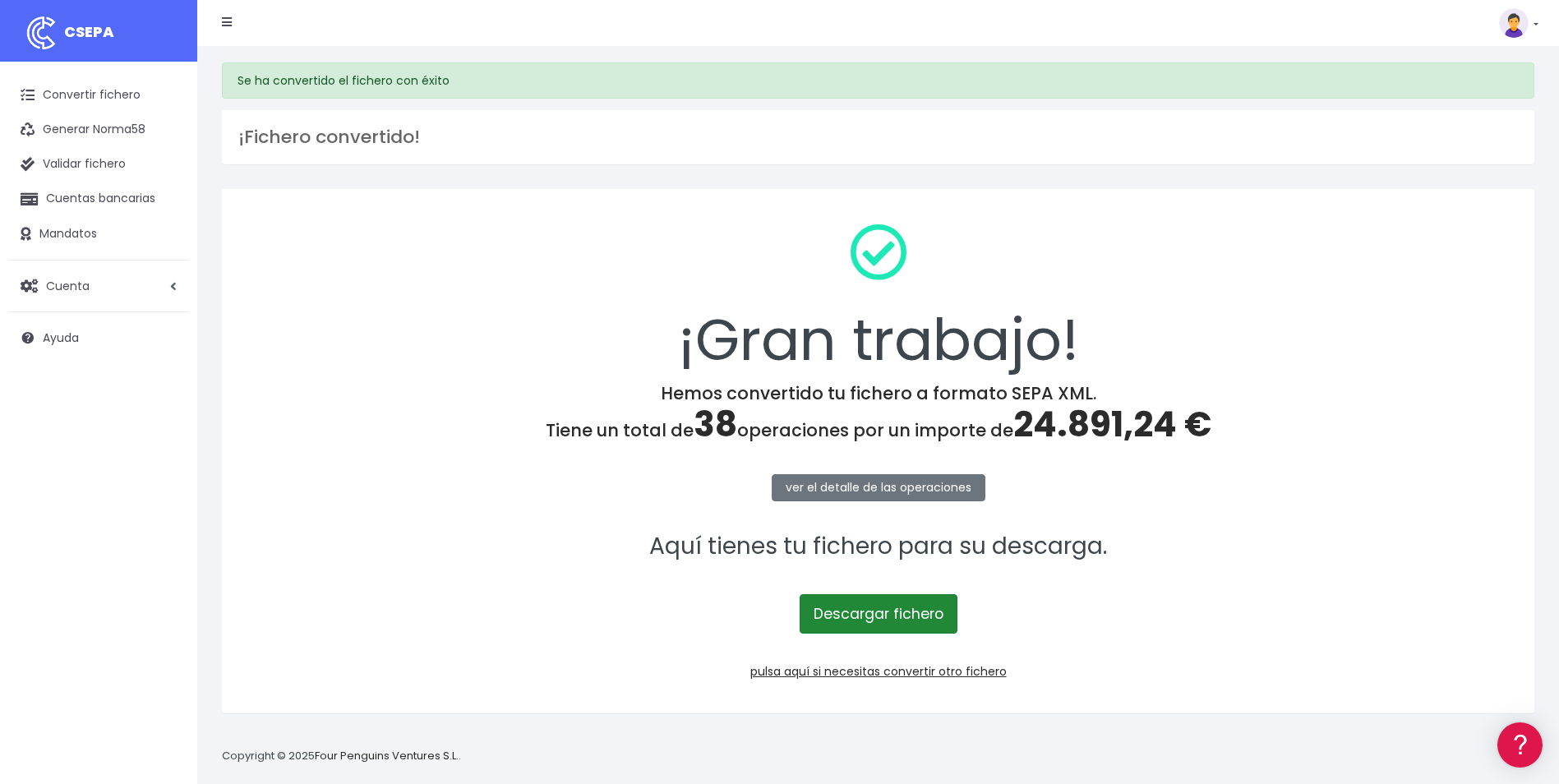
click at [927, 626] on link "Descargar fichero" at bounding box center [879, 614] width 158 height 39
click at [118, 97] on link "Convertir fichero" at bounding box center [99, 95] width 181 height 35
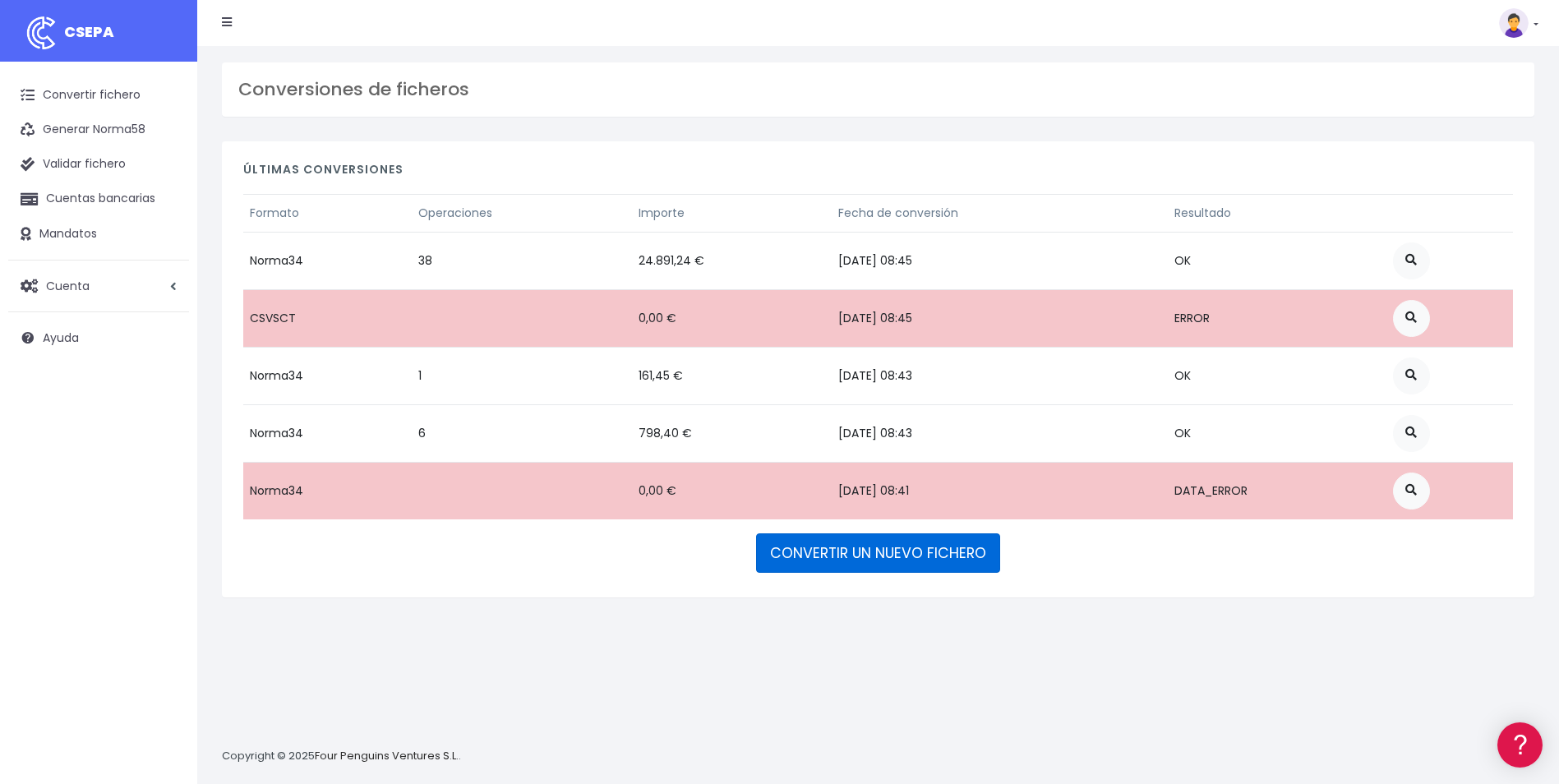
click at [916, 553] on link "CONVERTIR UN NUEVO FICHERO" at bounding box center [878, 552] width 244 height 39
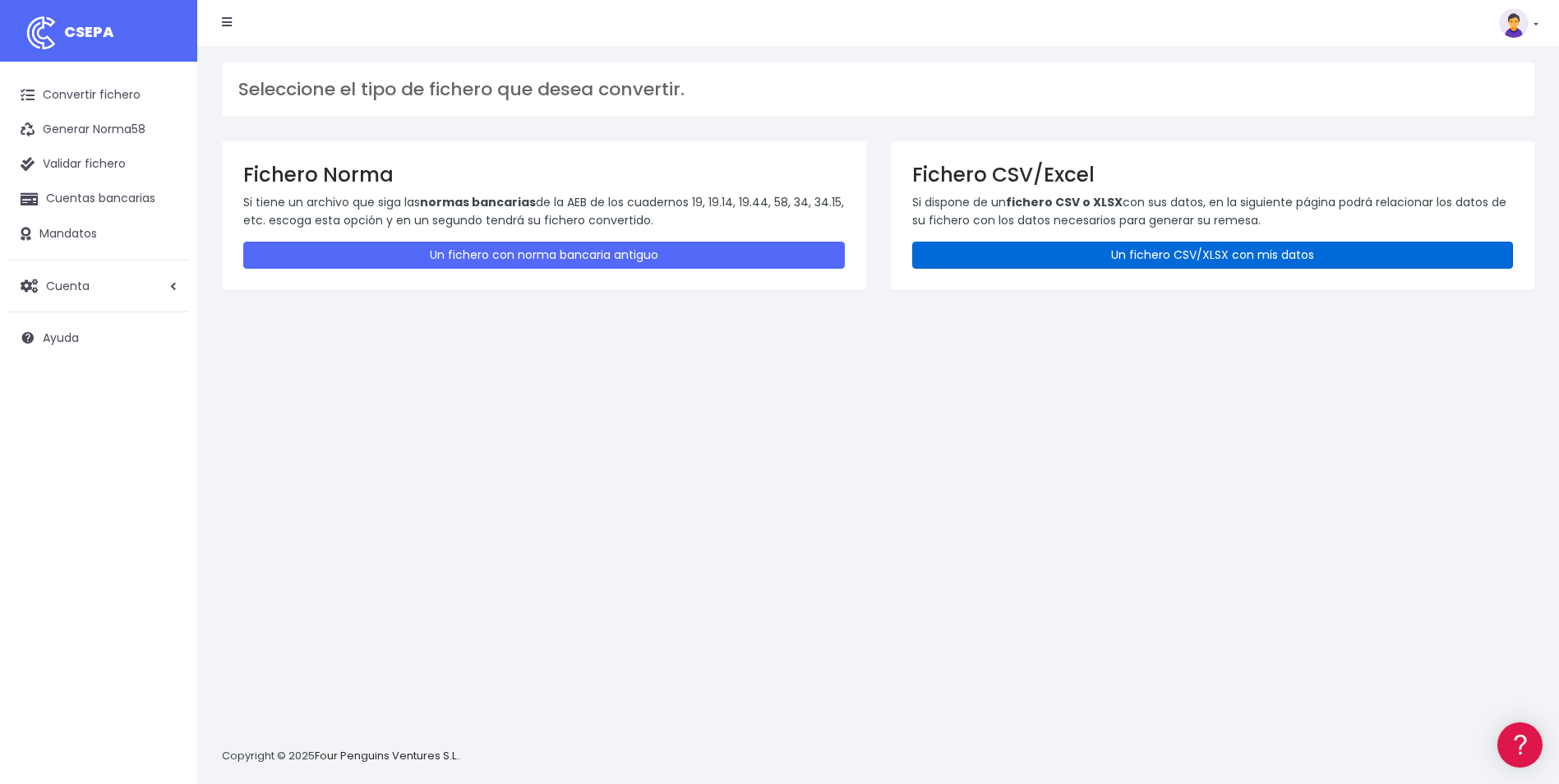
click at [1172, 261] on link "Un fichero CSV/XLSX con mis datos" at bounding box center [1213, 255] width 601 height 27
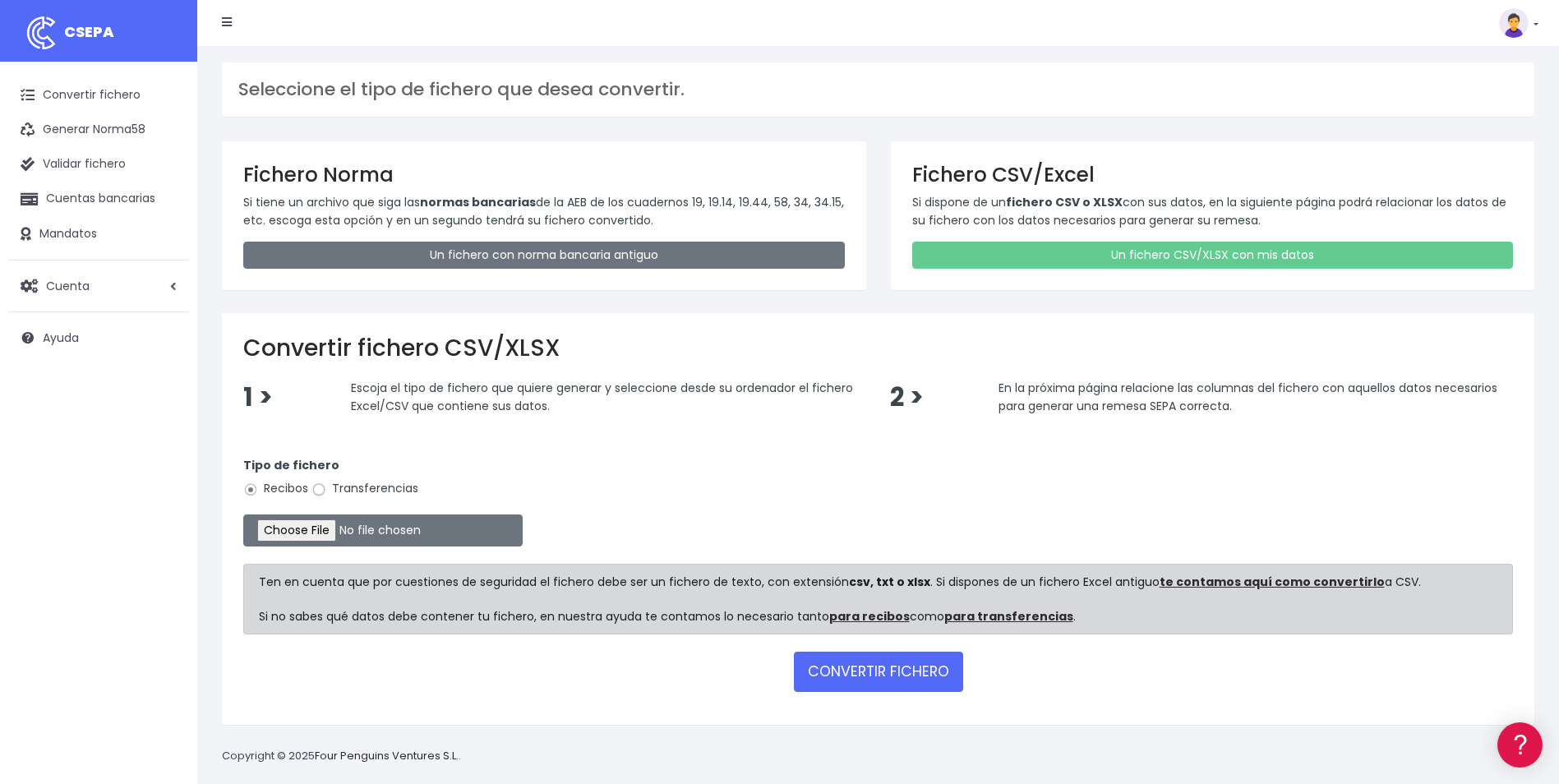
click at [324, 490] on input "Transferencias" at bounding box center [318, 489] width 14 height 14
radio input "true"
click at [318, 528] on input "file" at bounding box center [383, 530] width 279 height 32
type input "C:\fakepath\REEMBOLSOS 0554 V2M 15076,15.csv"
click at [314, 532] on input "file" at bounding box center [383, 530] width 279 height 32
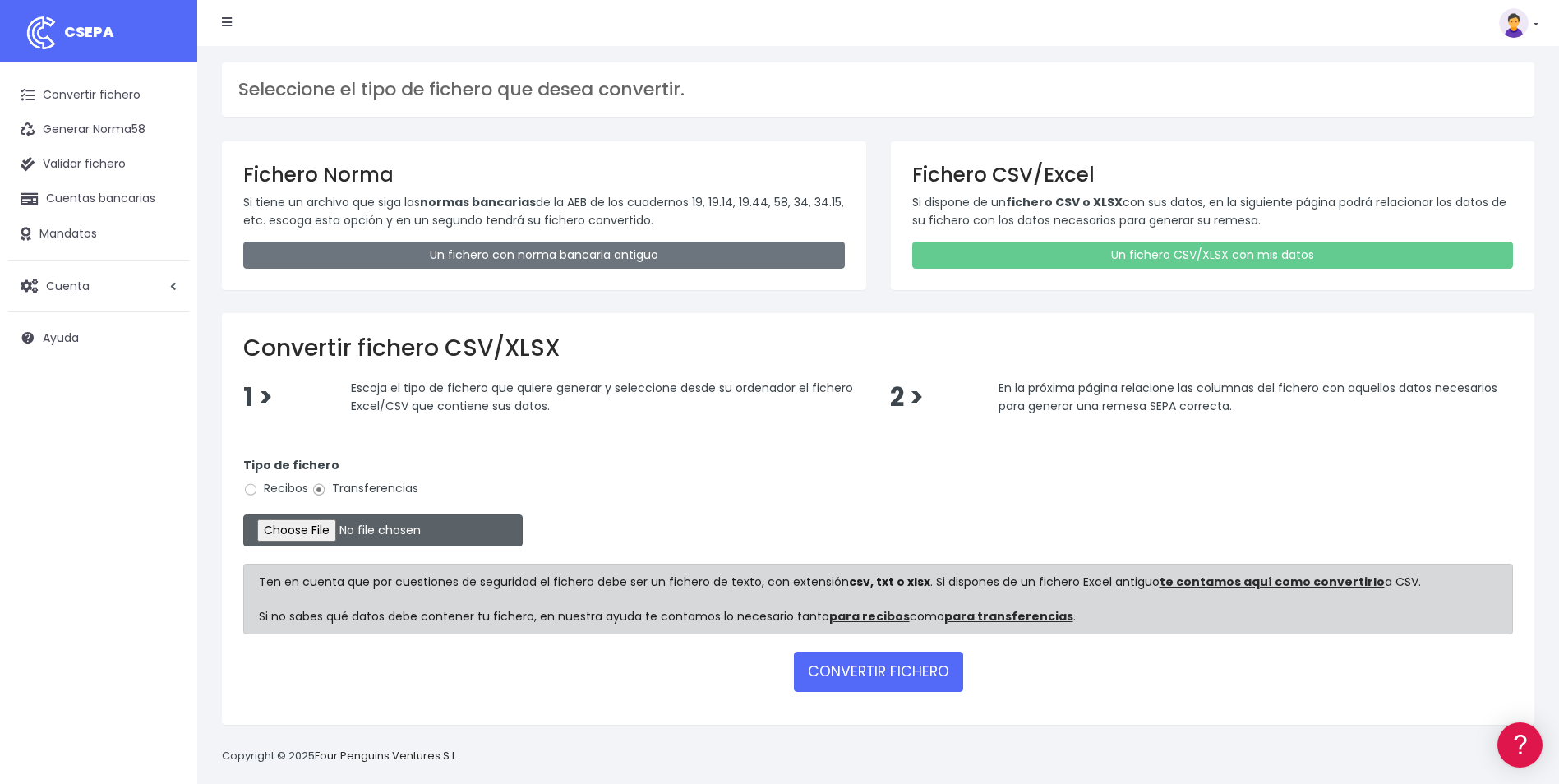
click at [304, 533] on input "file" at bounding box center [383, 530] width 279 height 32
type input "C:\fakepath\REEMBOLSOS 0554 V2M 15076,15.csv"
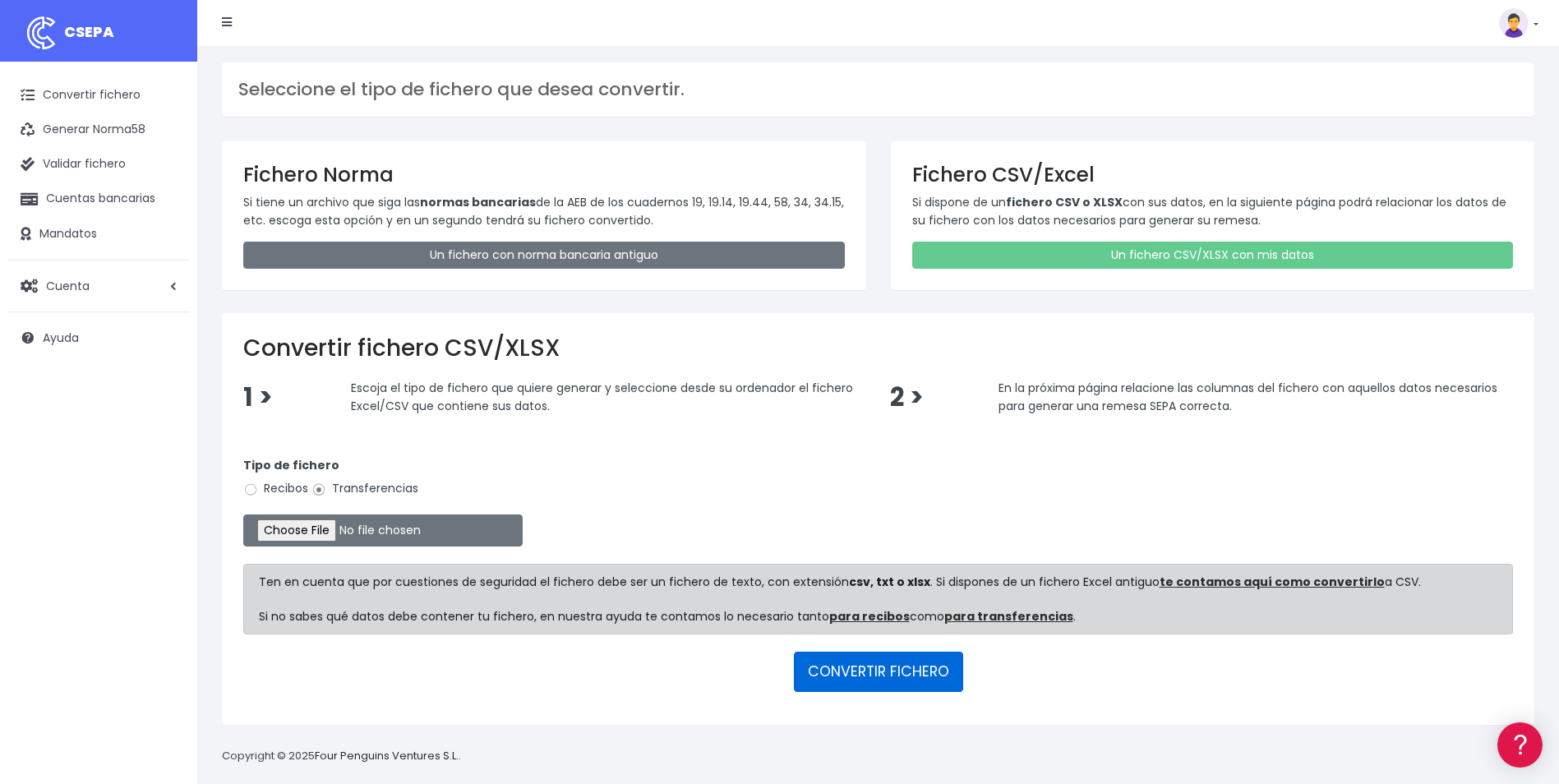
click at [860, 674] on button "CONVERTIR FICHERO" at bounding box center [879, 670] width 170 height 39
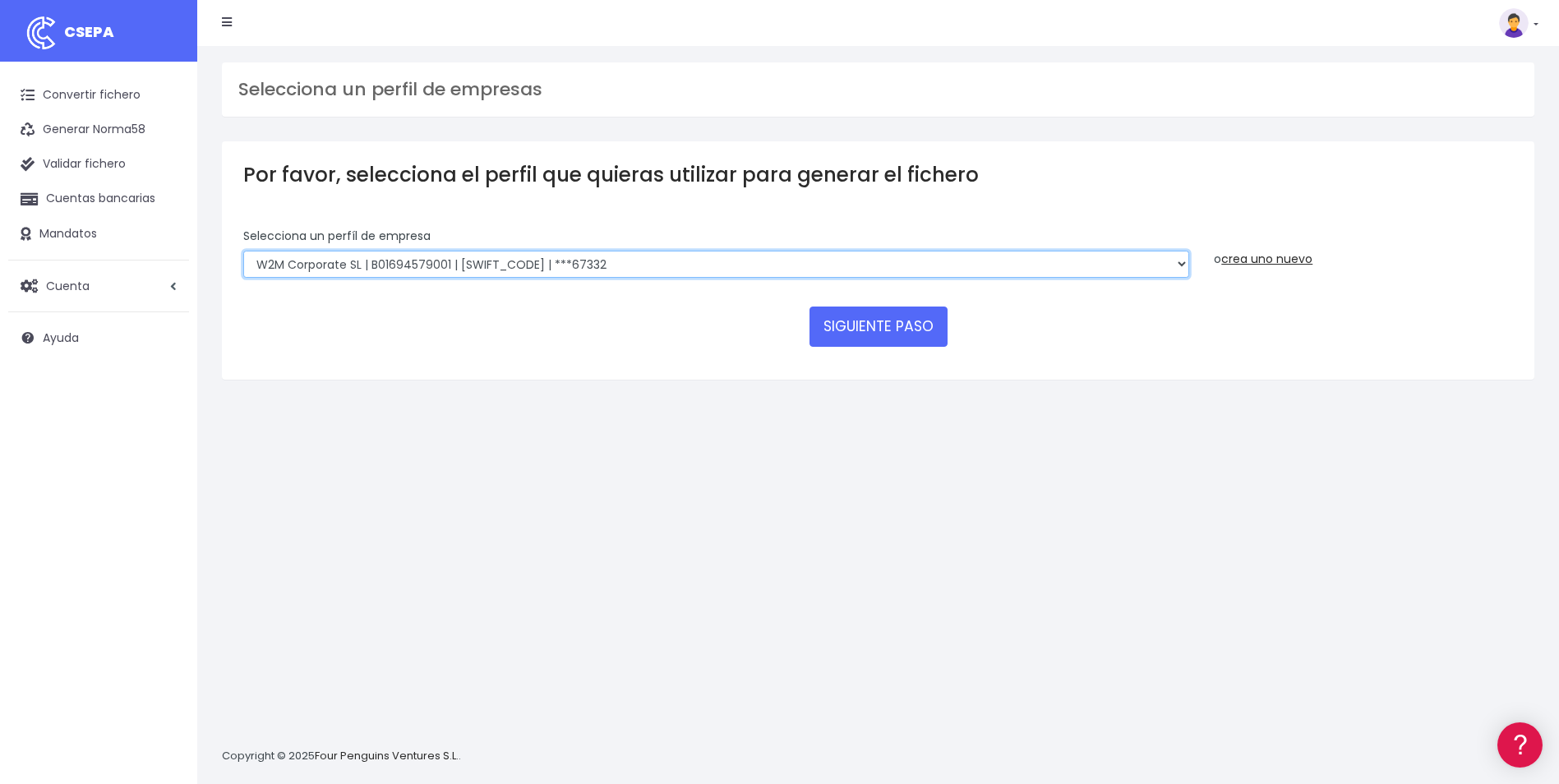
click at [807, 253] on select "World 2 Meet SLU | B62880992001 | [SWIFT_CODE] | ***97721 WORLD2MEET,S.L.U | B6…" at bounding box center [715, 264] width 945 height 28
select select "2121"
click at [243, 250] on select "World 2 Meet SLU | B62880992001 | BSABESBBXXX | ***97721 WORLD2MEET,S.L.U | B62…" at bounding box center [715, 264] width 945 height 28
click at [890, 341] on button "SIGUIENTE PASO" at bounding box center [878, 326] width 138 height 39
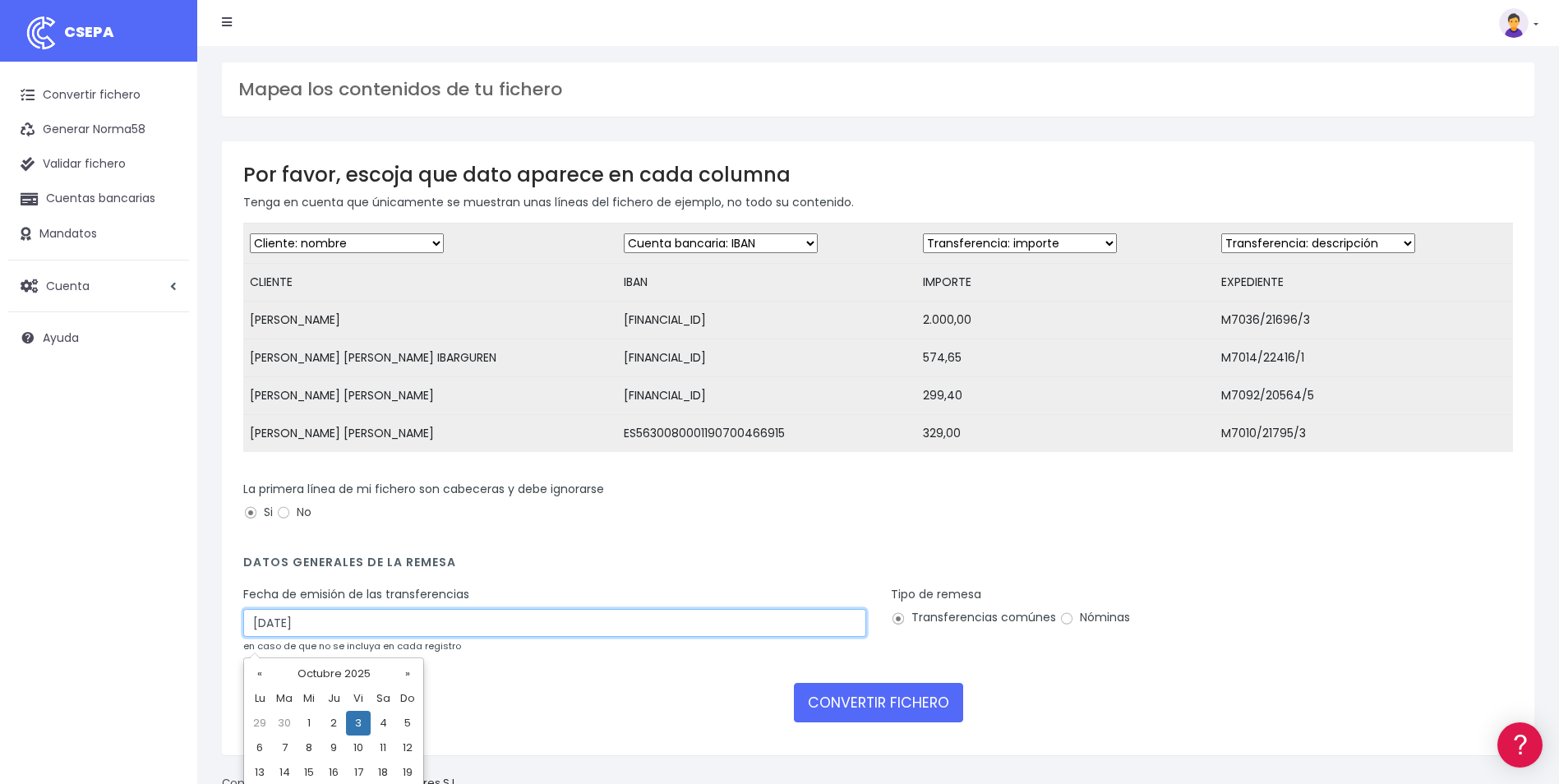
click at [421, 626] on input "[DATE]" at bounding box center [554, 622] width 622 height 28
click at [314, 721] on td "1" at bounding box center [309, 723] width 25 height 25
type input "01/10/2025"
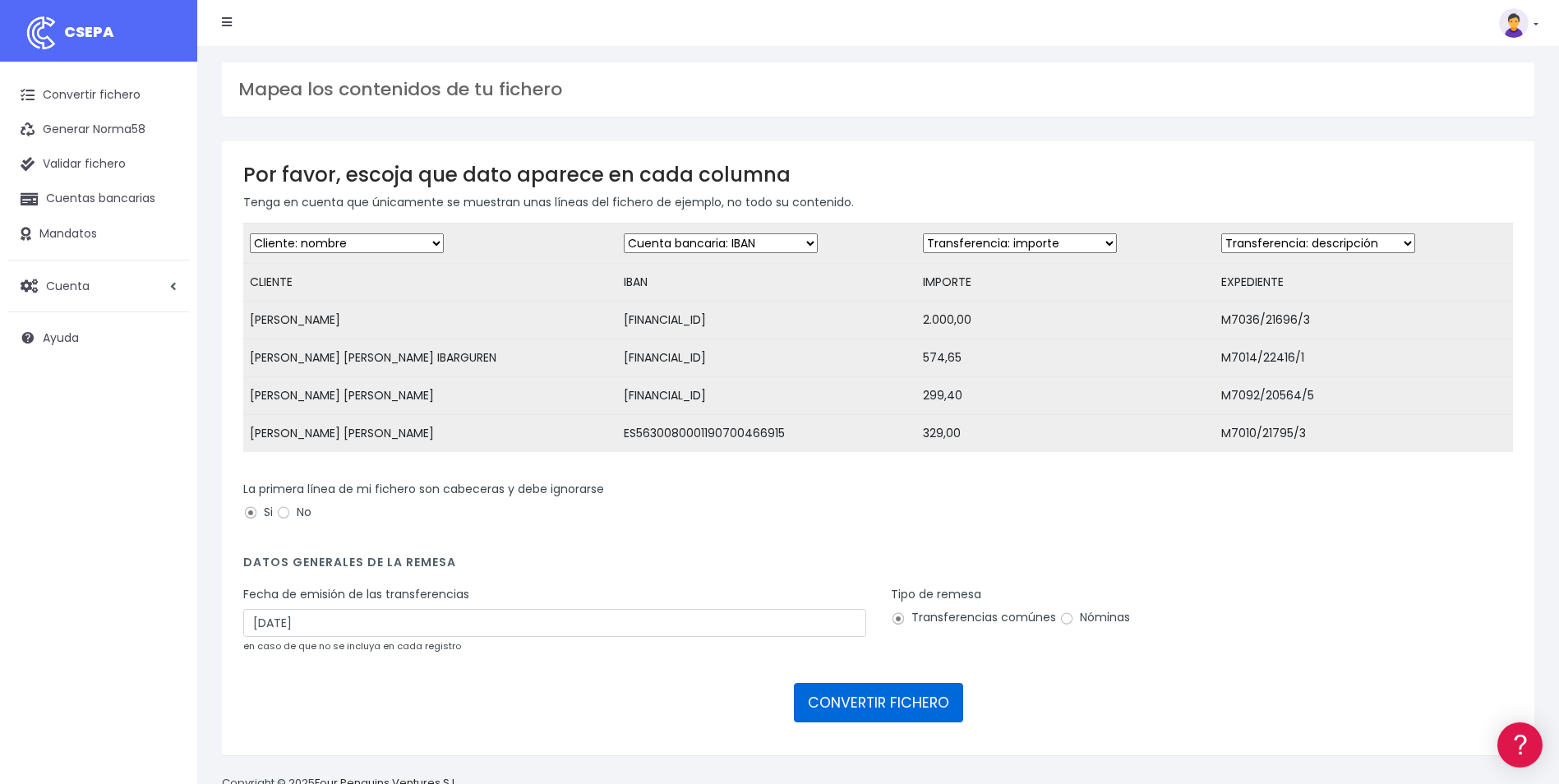
click at [828, 719] on button "CONVERTIR FICHERO" at bounding box center [879, 702] width 170 height 39
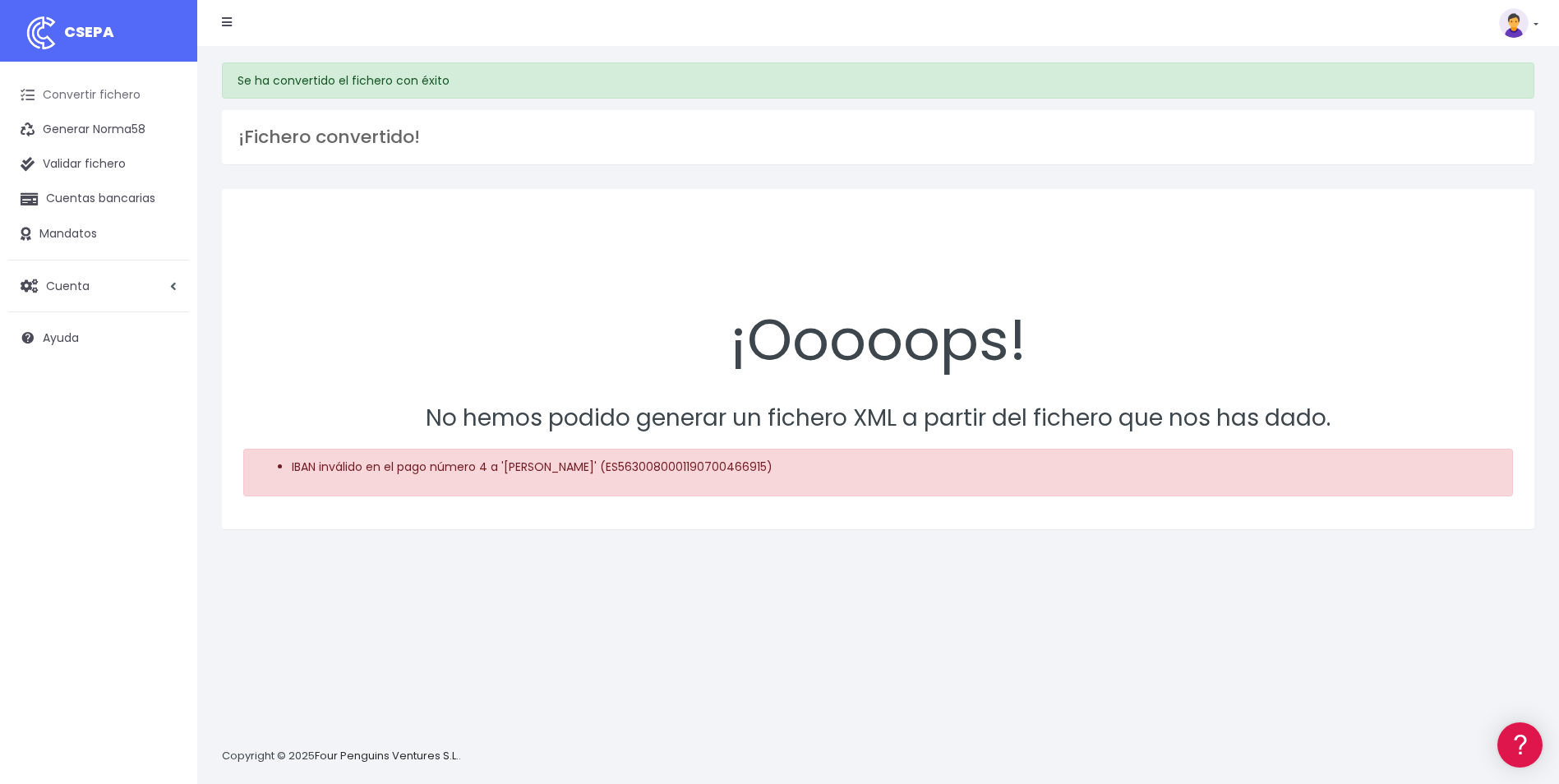
click at [131, 97] on link "Convertir fichero" at bounding box center [99, 95] width 181 height 35
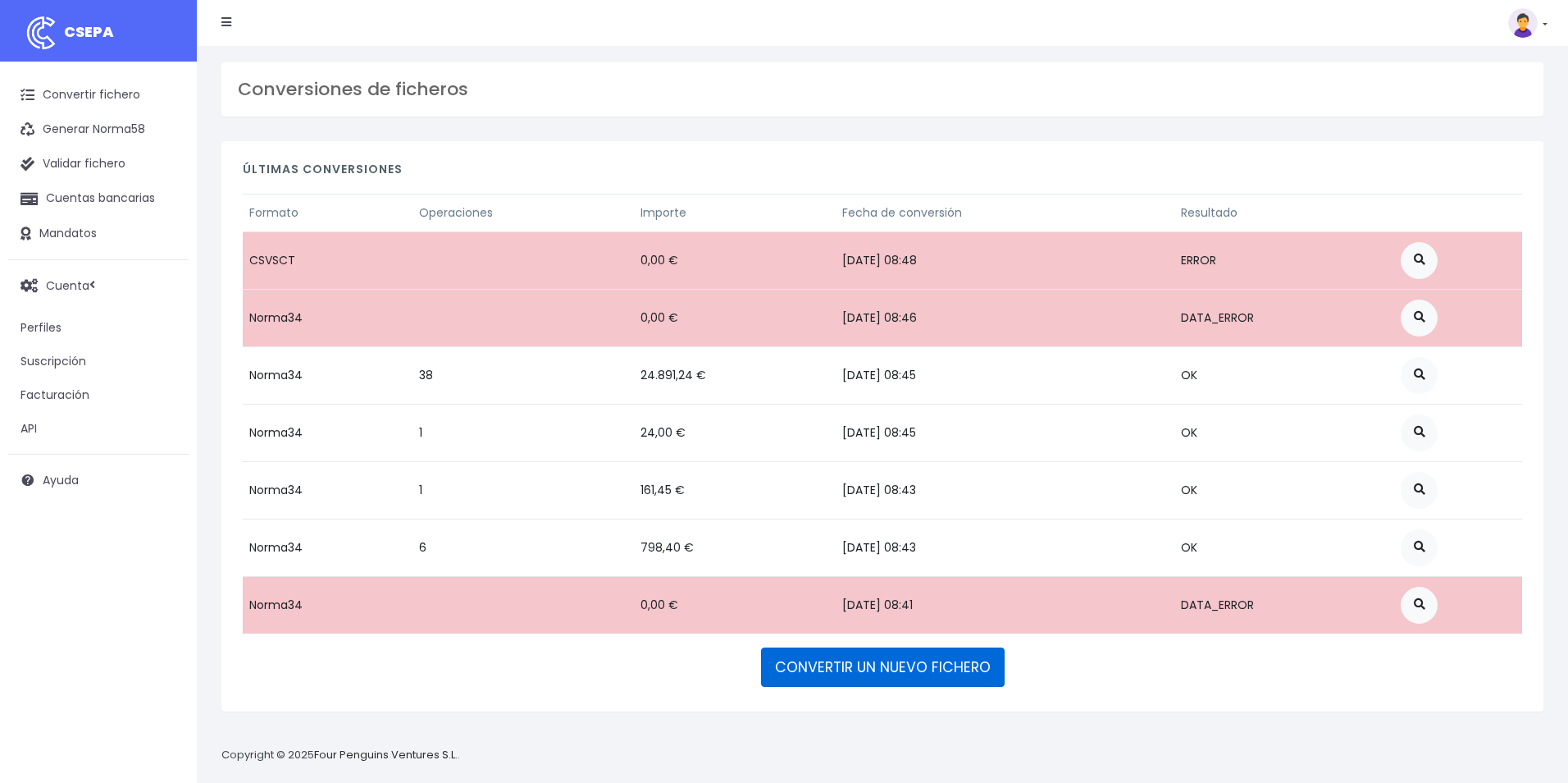
click at [861, 676] on link "CONVERTIR UN NUEVO FICHERO" at bounding box center [882, 667] width 243 height 39
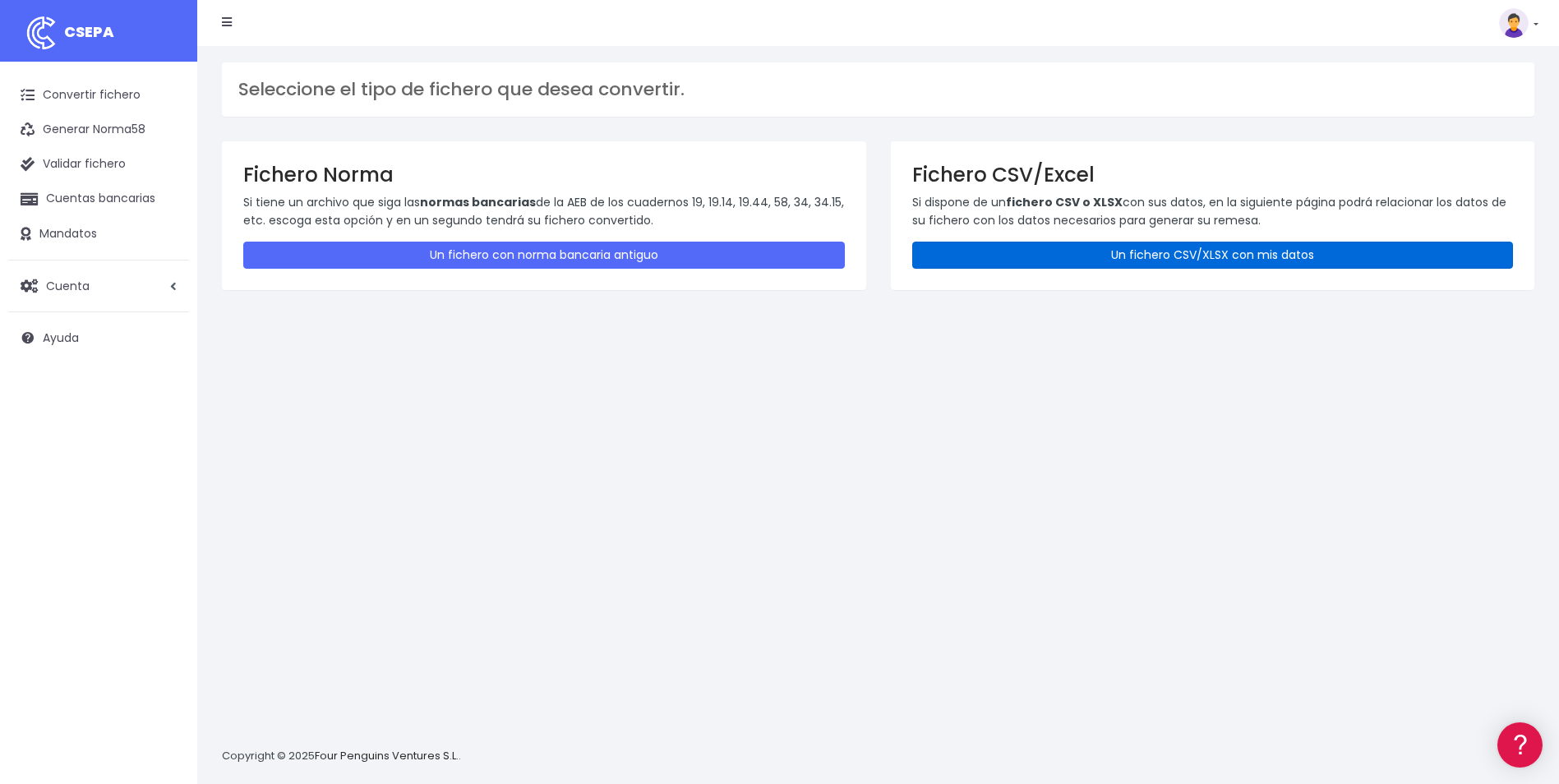
click at [1085, 253] on link "Un fichero CSV/XLSX con mis datos" at bounding box center [1213, 255] width 601 height 27
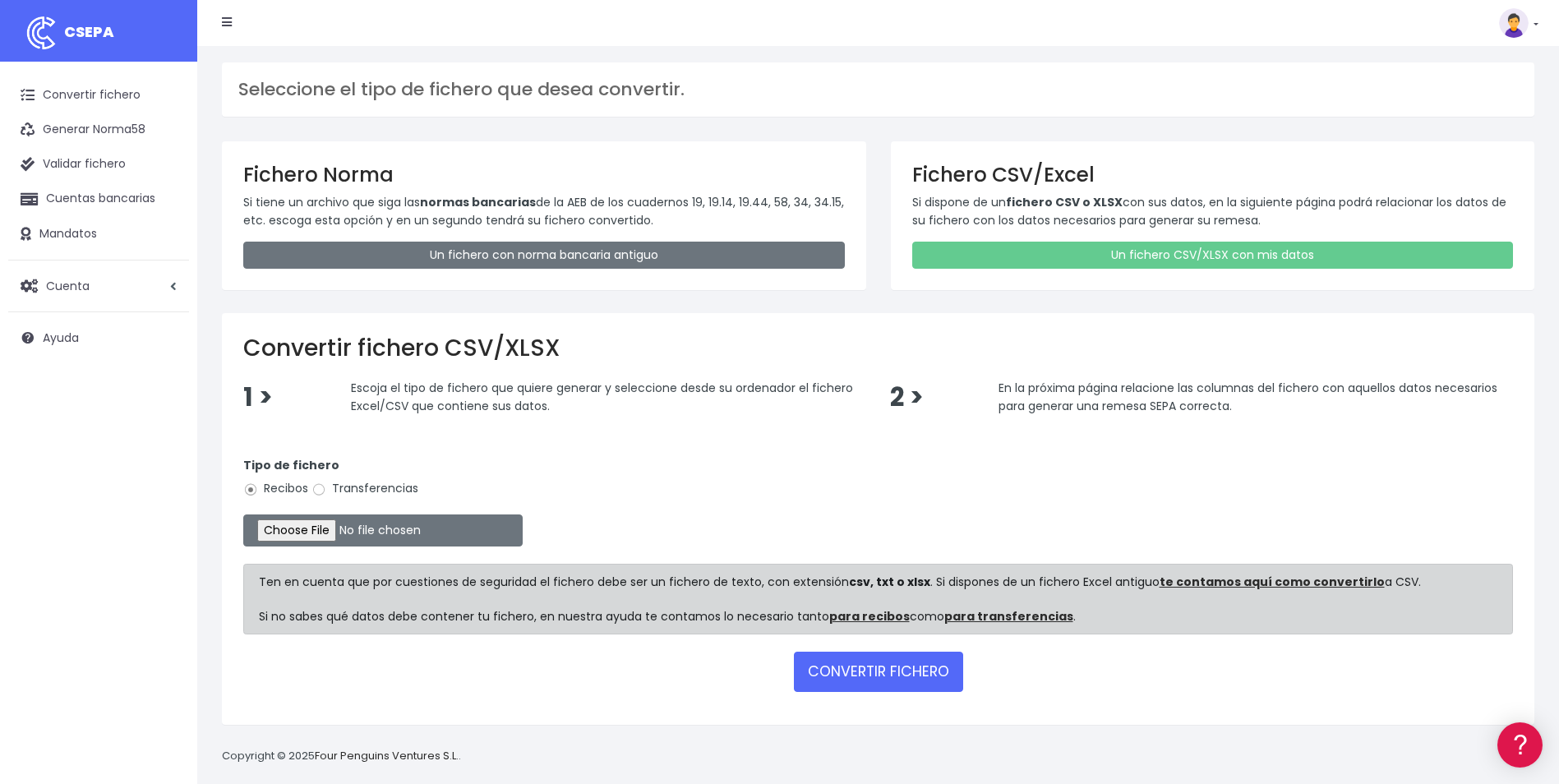
click at [357, 488] on label "Transferencias" at bounding box center [364, 488] width 107 height 17
click at [327, 488] on input "Transferencias" at bounding box center [318, 489] width 14 height 14
radio input "true"
click at [309, 533] on input "file" at bounding box center [383, 530] width 279 height 32
type input "C:\fakepath\REEMBOLSOS 0554 V2M 15076,15.csv"
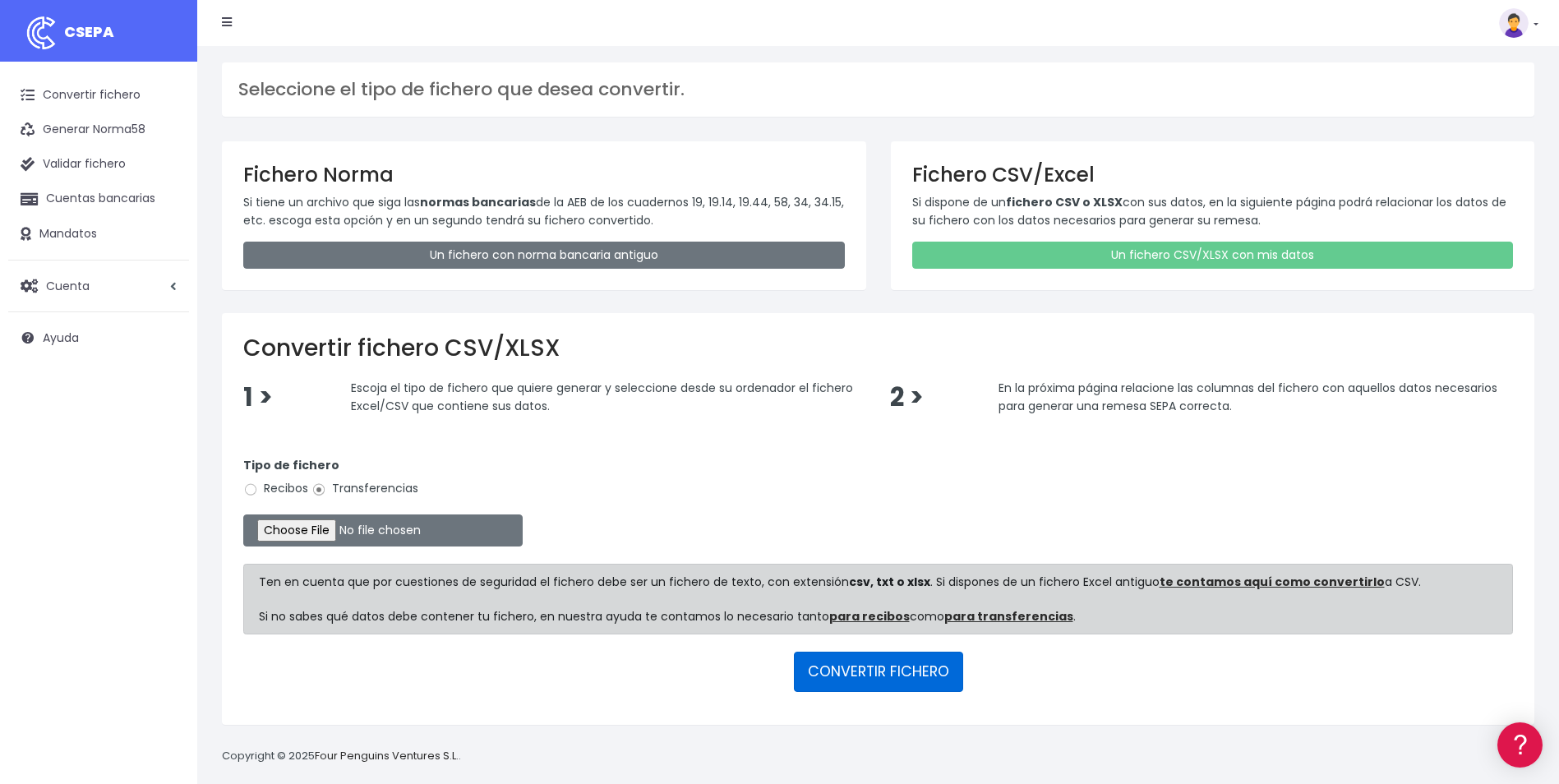
click at [883, 683] on button "CONVERTIR FICHERO" at bounding box center [879, 670] width 170 height 39
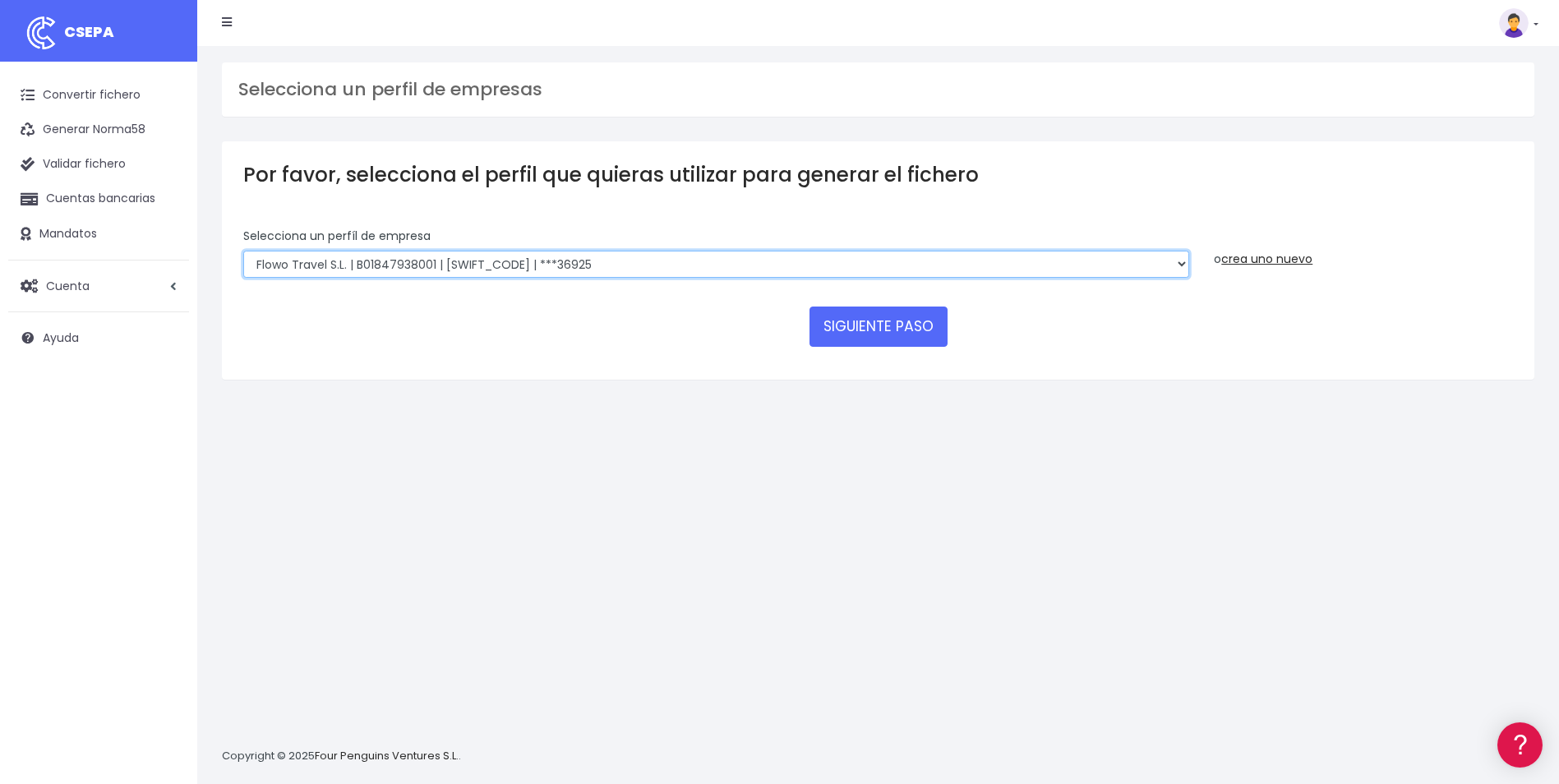
click at [780, 263] on select "World 2 Meet SLU | B62880992001 | BSABESBBXXX | ***97721 WORLD2MEET,S.L.U | B62…" at bounding box center [715, 264] width 945 height 28
select select "2121"
click at [243, 250] on select "World 2 Meet SLU | B62880992001 | BSABESBBXXX | ***97721 WORLD2MEET,S.L.U | B62…" at bounding box center [715, 264] width 945 height 28
click at [890, 334] on button "SIGUIENTE PASO" at bounding box center [878, 326] width 138 height 39
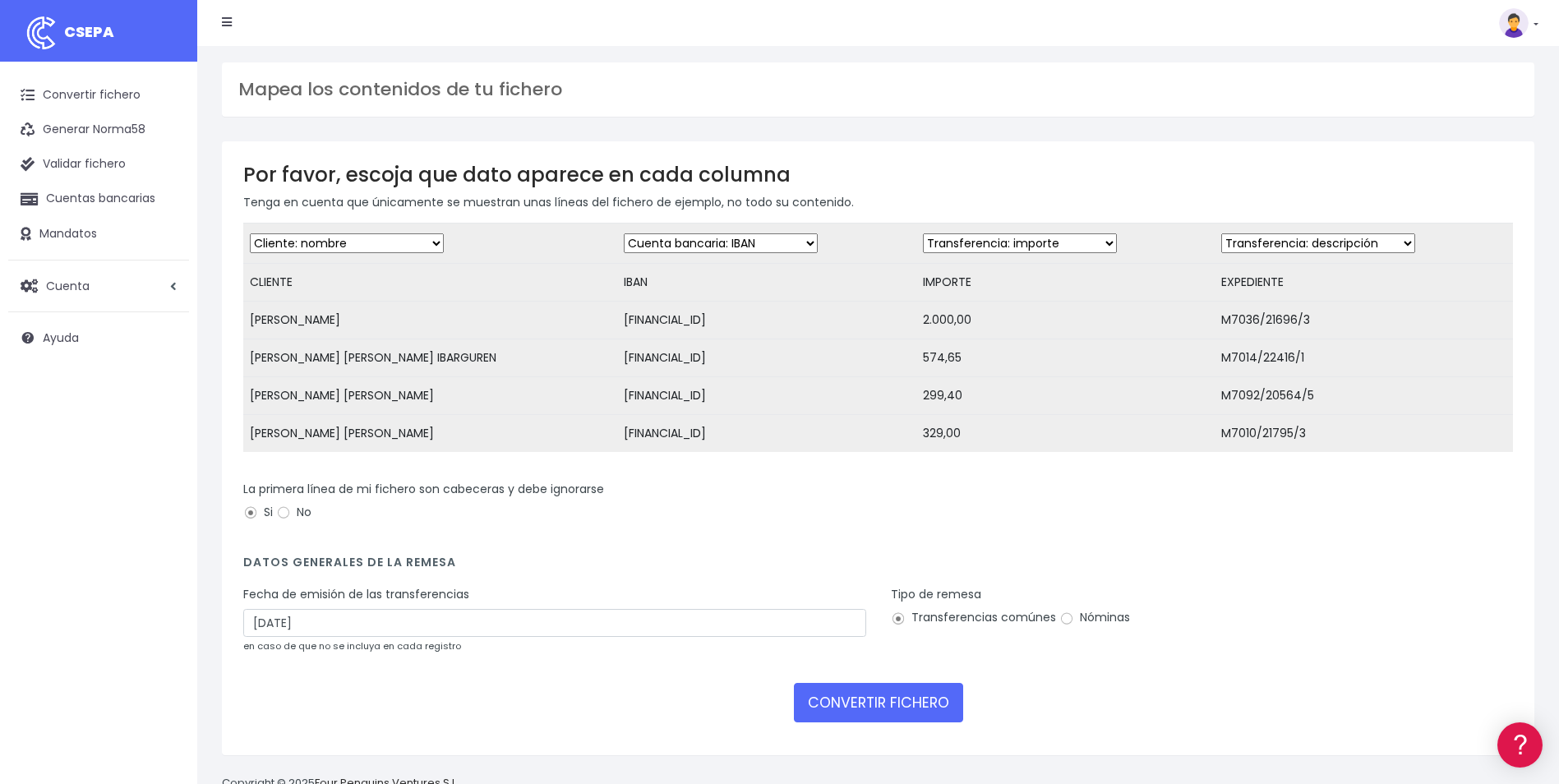
click at [344, 652] on small "en caso de que no se incluya en cada registro" at bounding box center [352, 645] width 218 height 13
click at [354, 637] on input "[DATE]" at bounding box center [554, 622] width 622 height 28
drag, startPoint x: 309, startPoint y: 716, endPoint x: 479, endPoint y: 741, distance: 171.8
click at [309, 716] on td "1" at bounding box center [309, 723] width 25 height 25
type input "[DATE]"
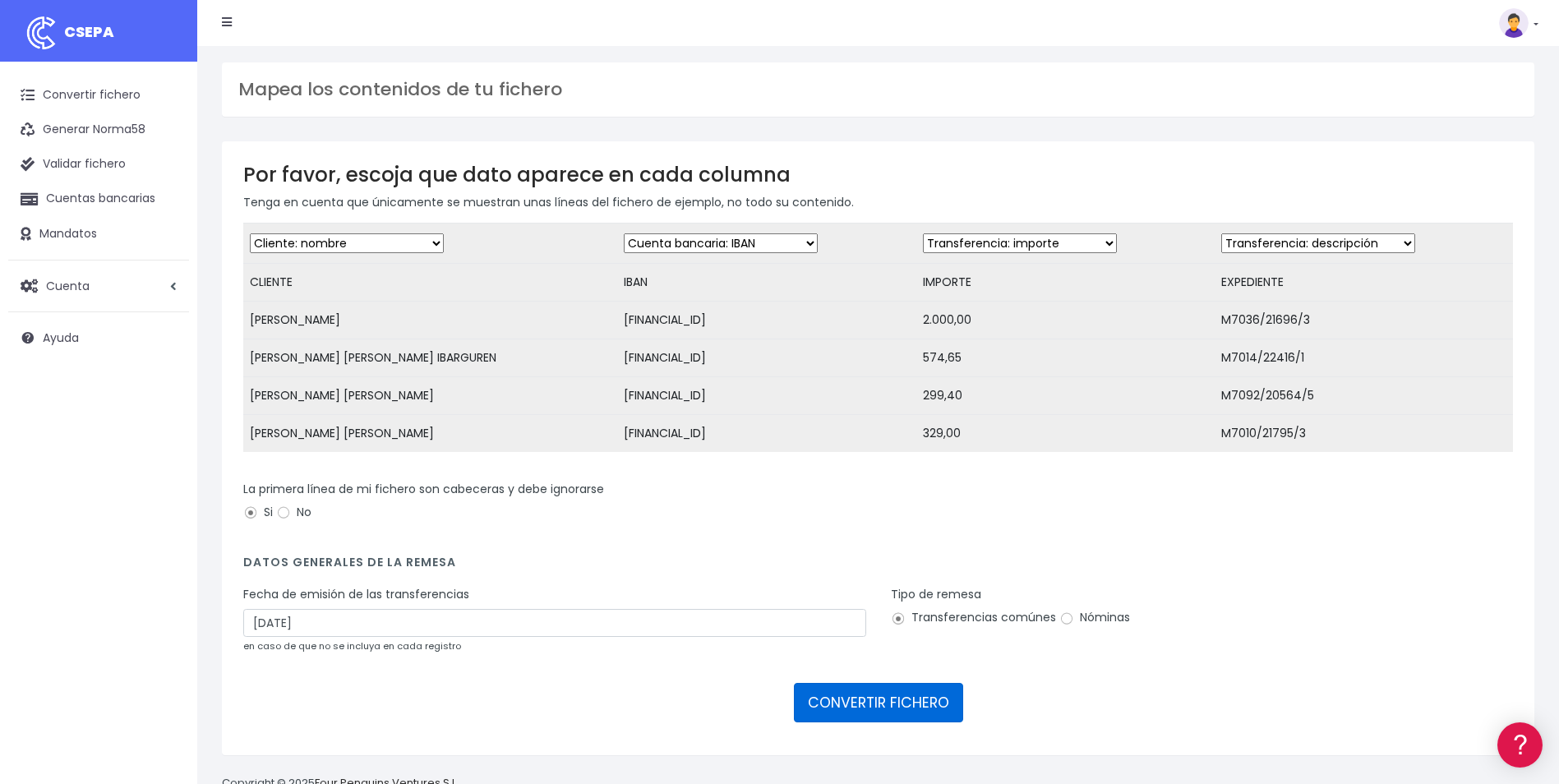
click at [899, 722] on button "CONVERTIR FICHERO" at bounding box center [879, 702] width 170 height 39
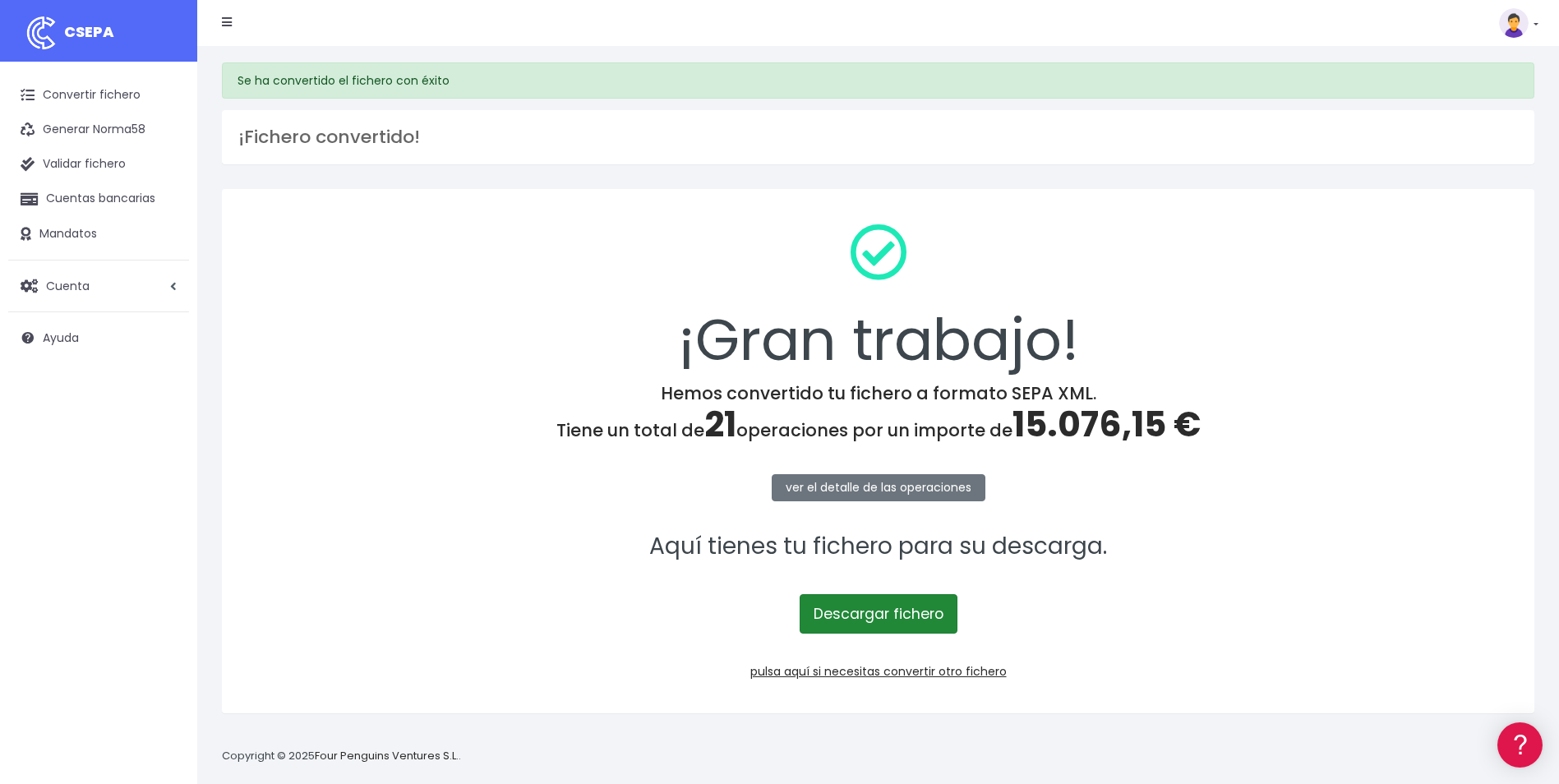
click at [924, 619] on link "Descargar fichero" at bounding box center [879, 614] width 158 height 39
